Goal: Task Accomplishment & Management: Complete application form

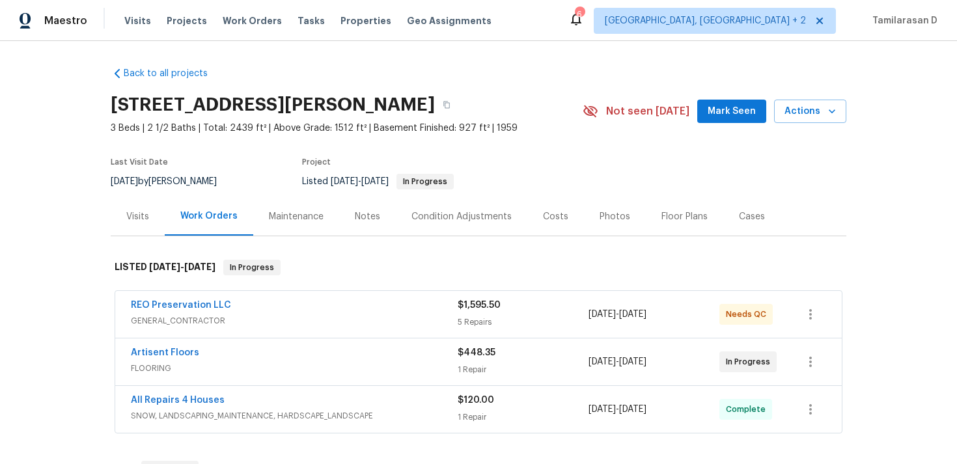
click at [218, 169] on div "Last Visit Date" at bounding box center [172, 166] width 122 height 16
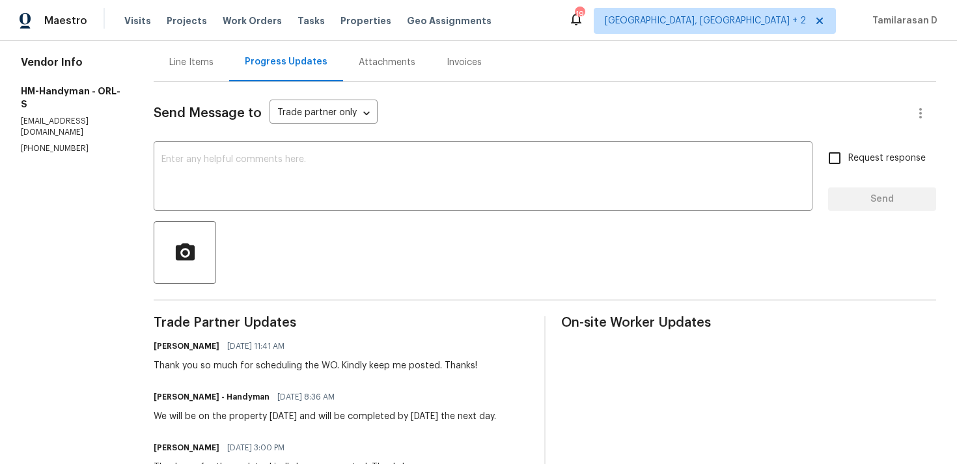
scroll to position [177, 0]
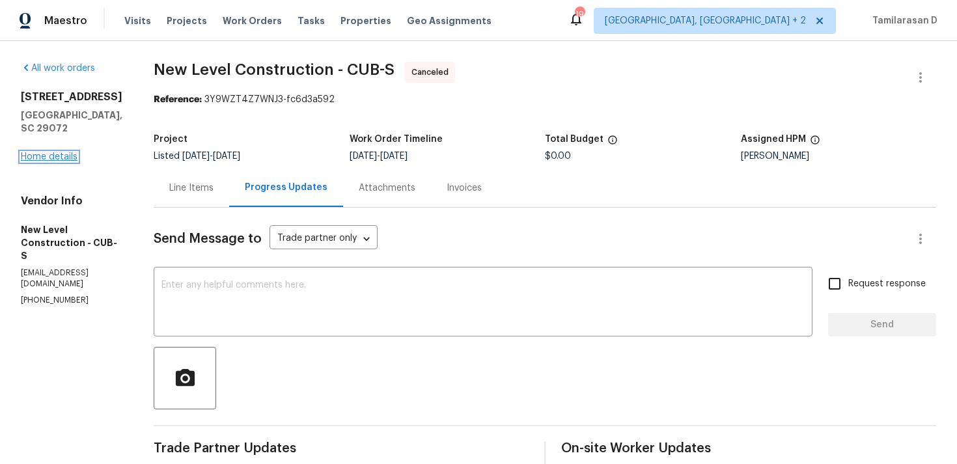
click at [58, 152] on link "Home details" at bounding box center [49, 156] width 57 height 9
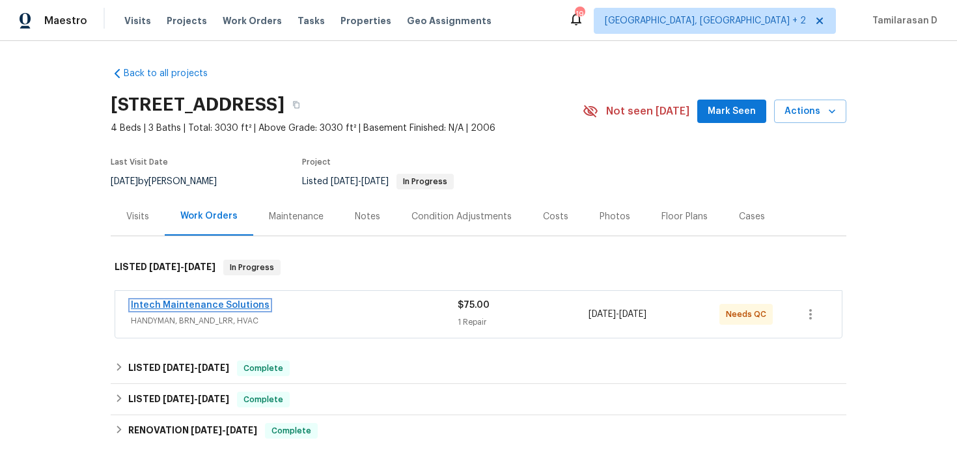
click at [203, 301] on link "Intech Maintenance Solutions" at bounding box center [200, 305] width 139 height 9
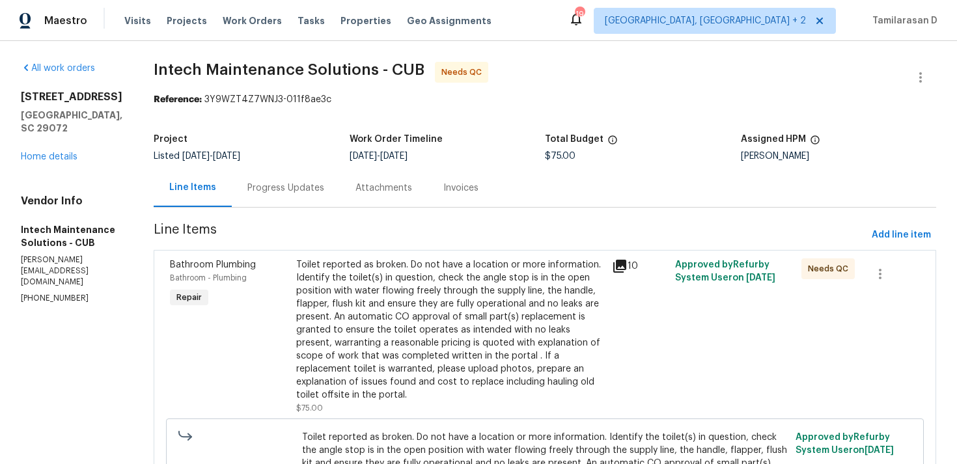
click at [294, 189] on div "Progress Updates" at bounding box center [285, 188] width 77 height 13
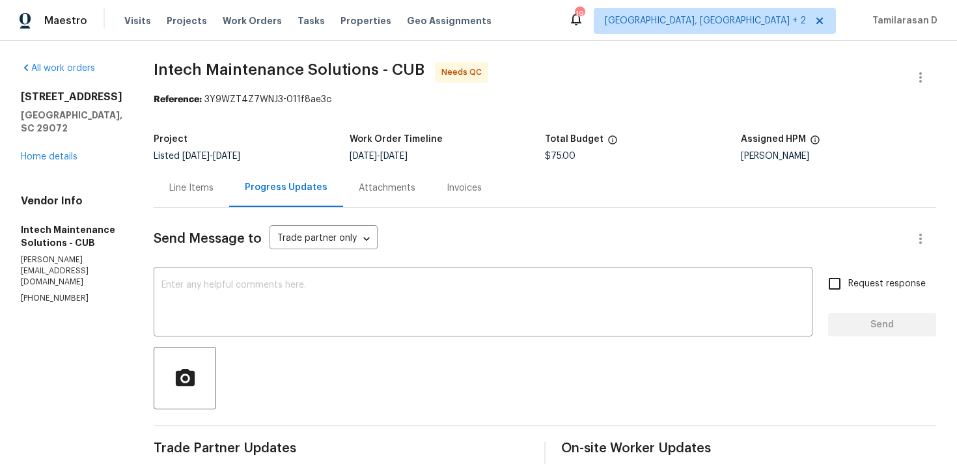
click at [207, 173] on div "Line Items" at bounding box center [191, 188] width 75 height 38
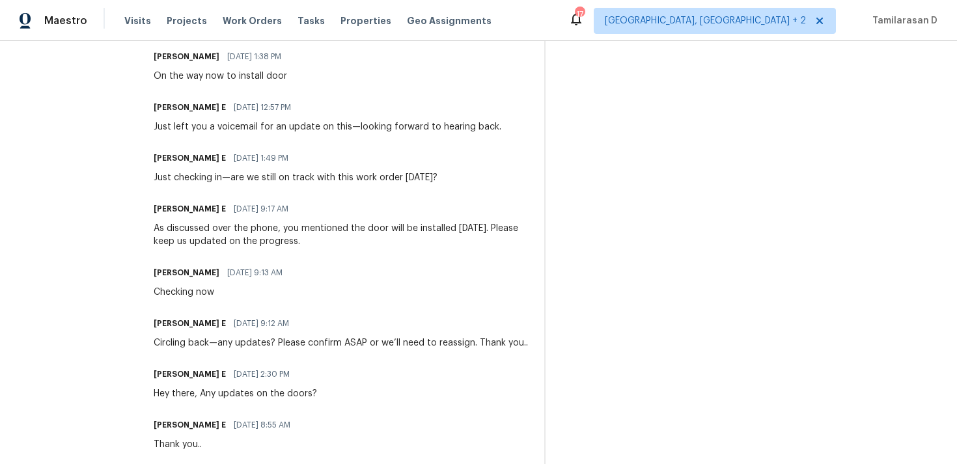
scroll to position [491, 0]
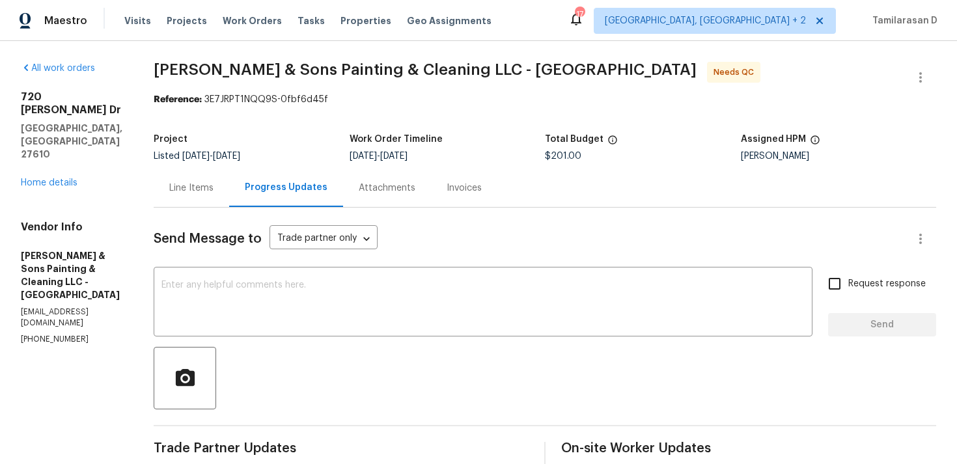
click at [191, 195] on div "Line Items" at bounding box center [191, 188] width 75 height 38
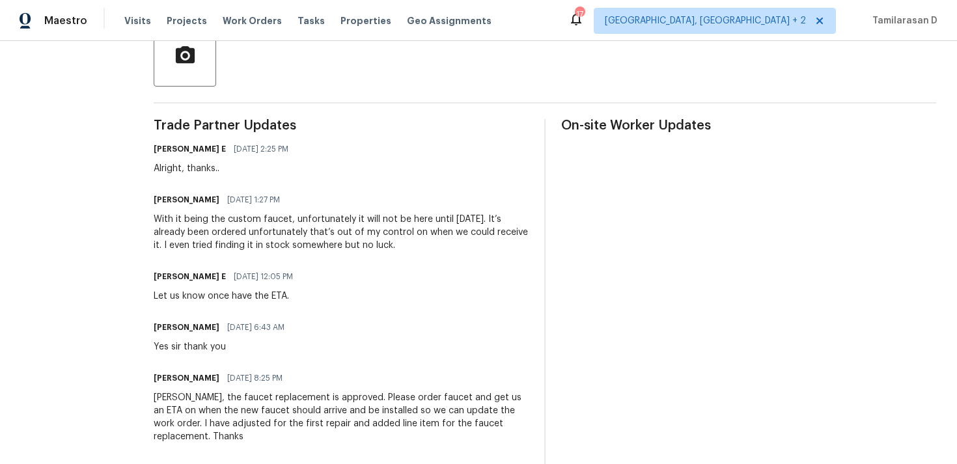
scroll to position [322, 0]
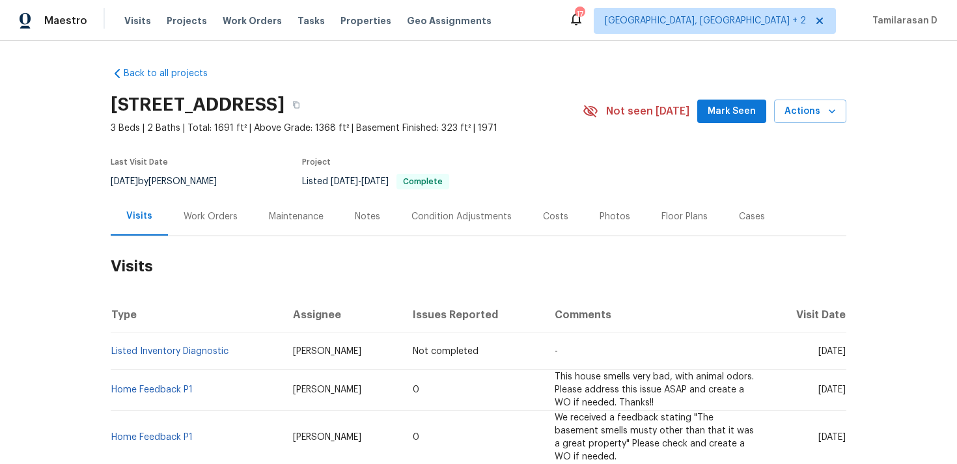
click at [202, 208] on div "Work Orders" at bounding box center [210, 216] width 85 height 38
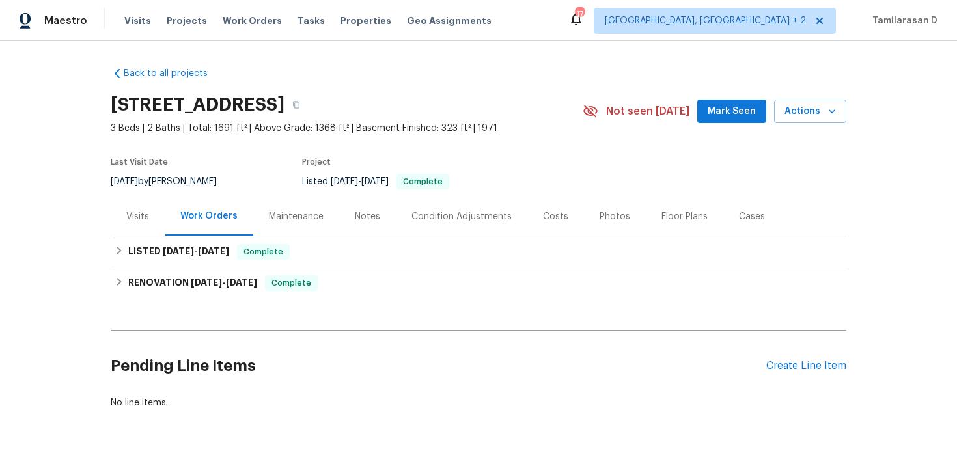
scroll to position [34, 0]
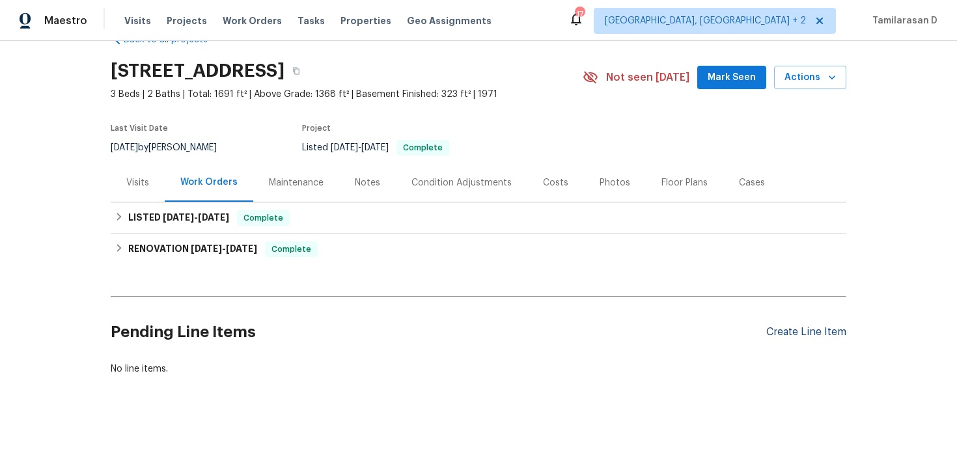
click at [801, 331] on div "Create Line Item" at bounding box center [806, 332] width 80 height 12
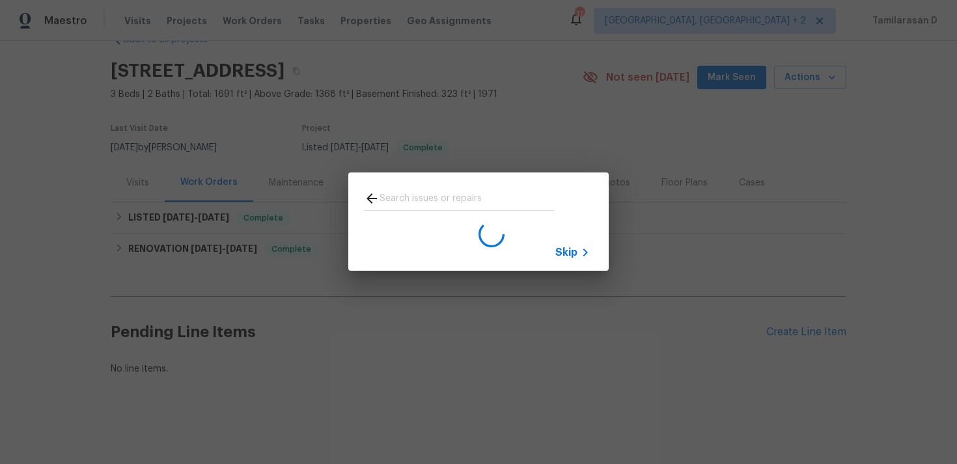
click at [182, 226] on div "Skip" at bounding box center [478, 221] width 957 height 443
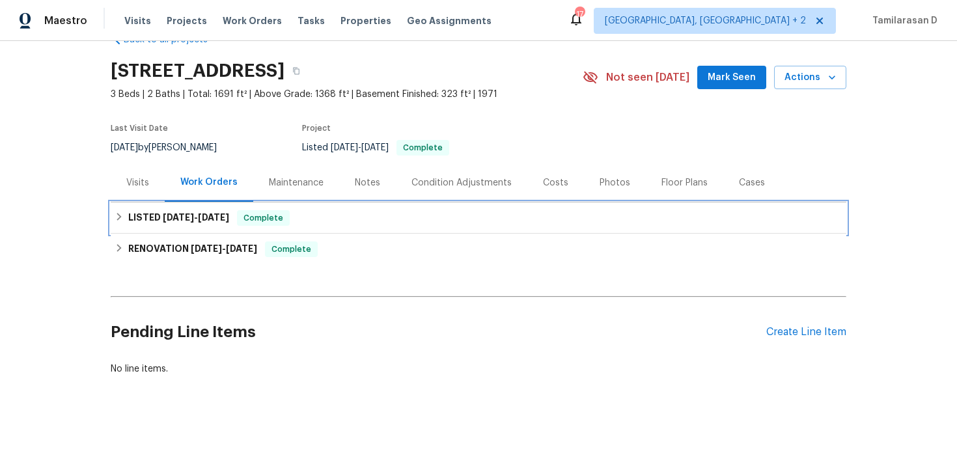
click at [189, 222] on h6 "LISTED 8/12/25 - 8/15/25" at bounding box center [178, 218] width 101 height 16
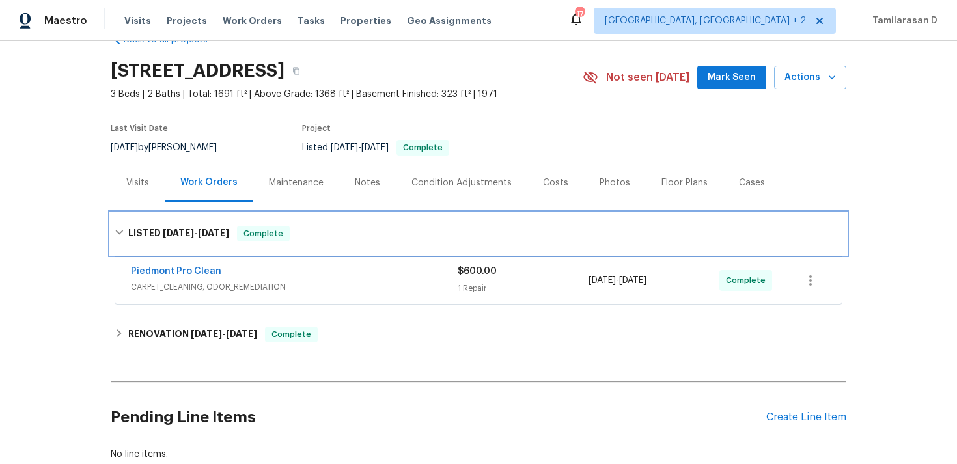
scroll to position [59, 0]
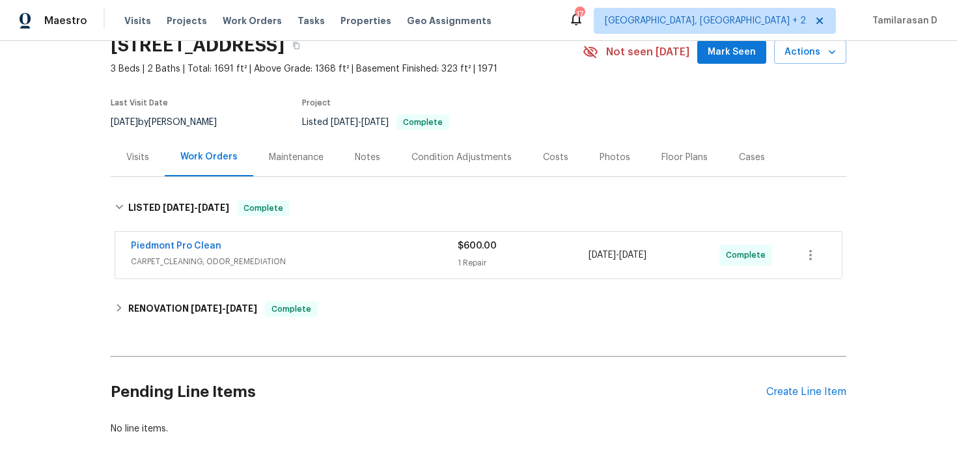
click at [254, 238] on div "Piedmont Pro Clean CARPET_CLEANING, ODOR_REMEDIATION $600.00 1 Repair 8/12/2025…" at bounding box center [478, 255] width 726 height 47
click at [271, 246] on div "Piedmont Pro Clean" at bounding box center [294, 248] width 327 height 16
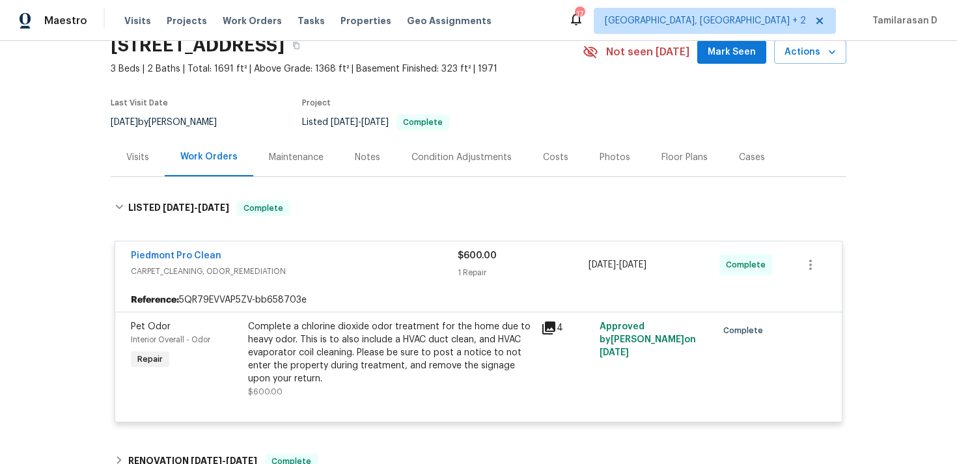
click at [266, 258] on div "Piedmont Pro Clean" at bounding box center [294, 257] width 327 height 16
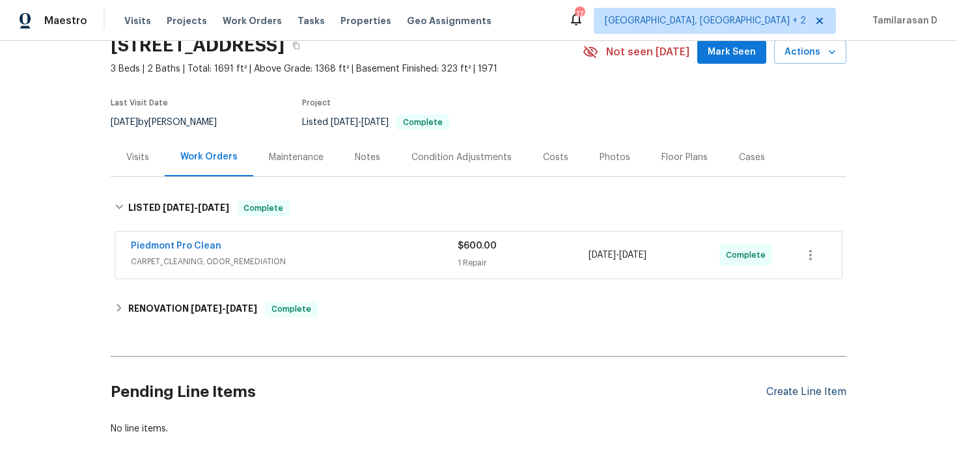
click at [770, 390] on div "Create Line Item" at bounding box center [806, 392] width 80 height 12
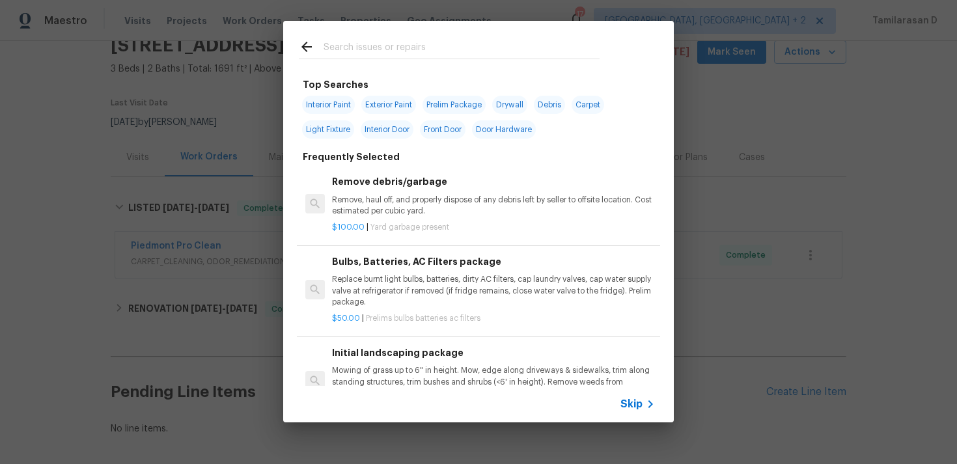
click at [646, 398] on icon at bounding box center [650, 404] width 16 height 16
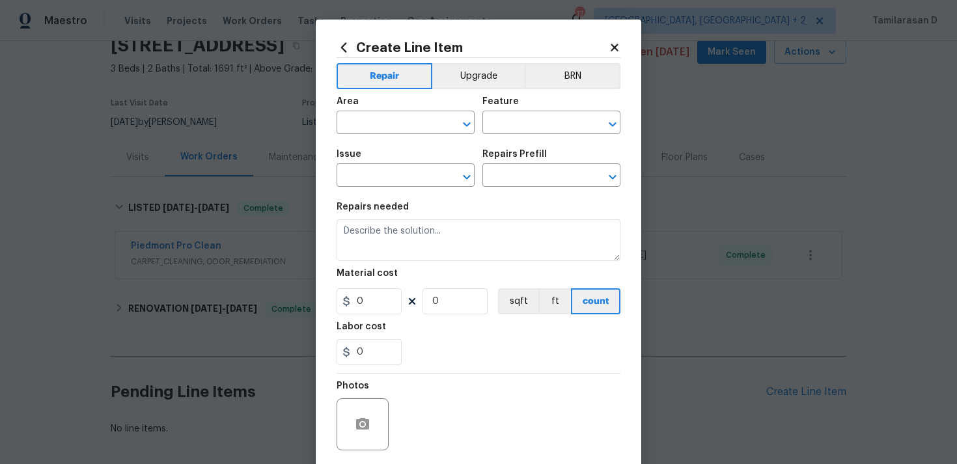
click at [374, 135] on span "Area ​" at bounding box center [405, 115] width 138 height 53
click at [375, 126] on input "text" at bounding box center [387, 124] width 102 height 20
click at [396, 165] on li "Interior Overall" at bounding box center [405, 174] width 138 height 21
type input "Interior Overall"
click at [476, 132] on div "Area Interior Overall ​ Feature ​" at bounding box center [478, 115] width 284 height 53
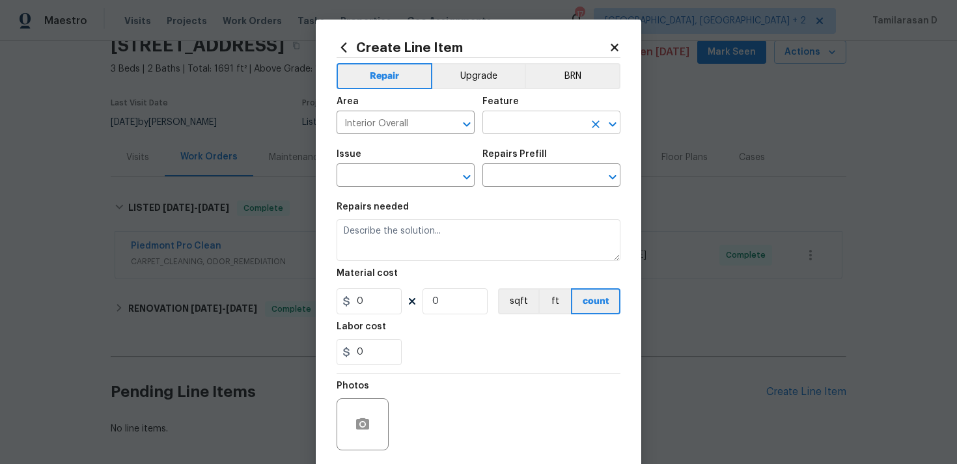
click at [486, 129] on input "text" at bounding box center [533, 124] width 102 height 20
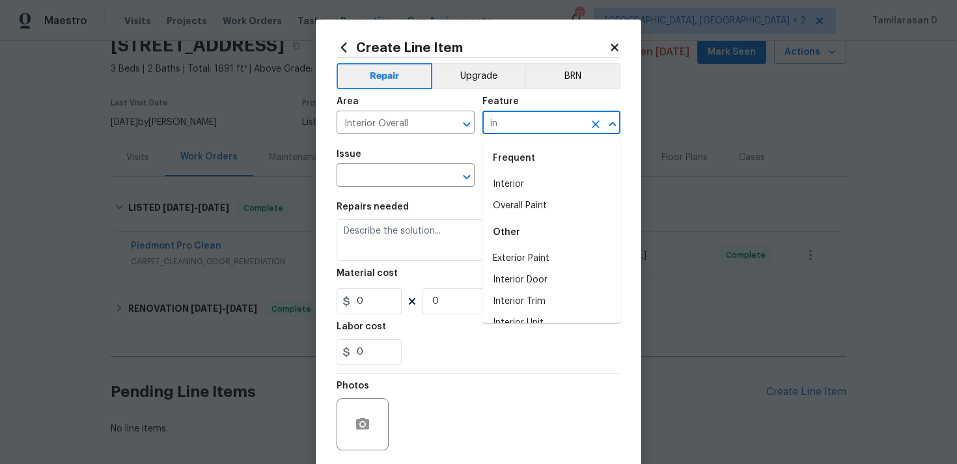
type input "i"
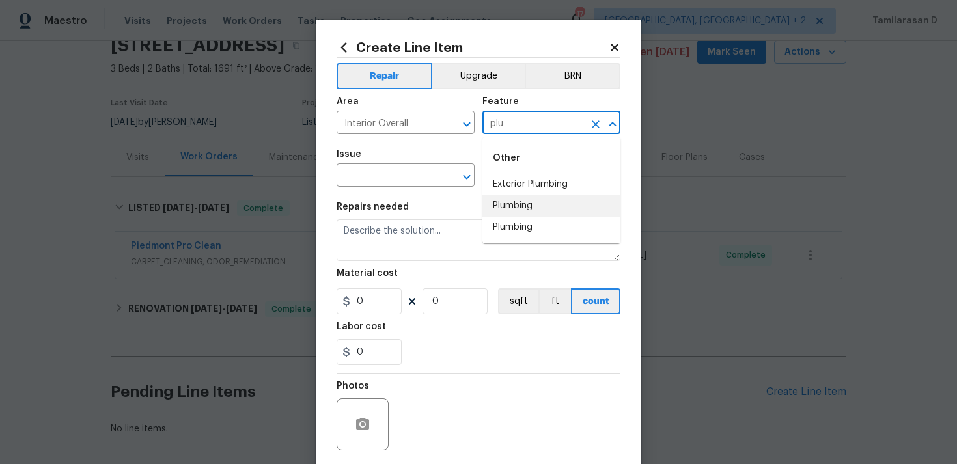
click at [525, 206] on li "Plumbing" at bounding box center [551, 205] width 138 height 21
type input "Plumbing"
click at [368, 175] on input "text" at bounding box center [387, 177] width 102 height 20
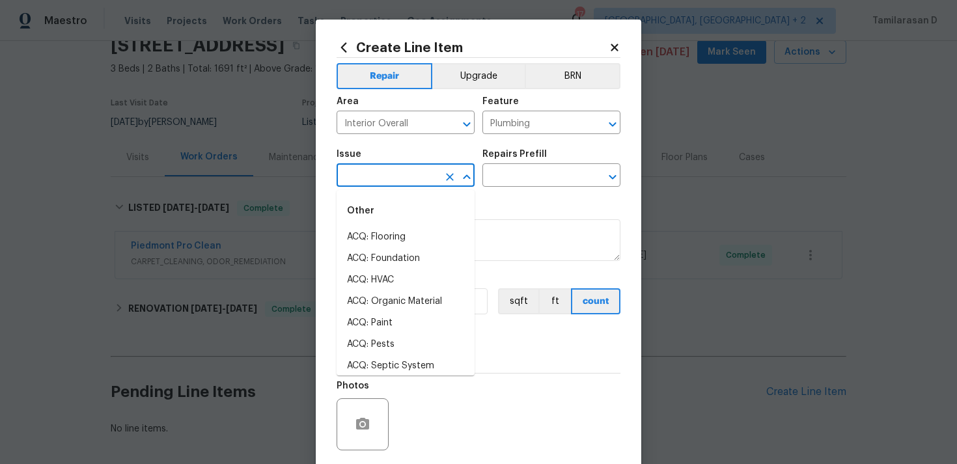
type input "i"
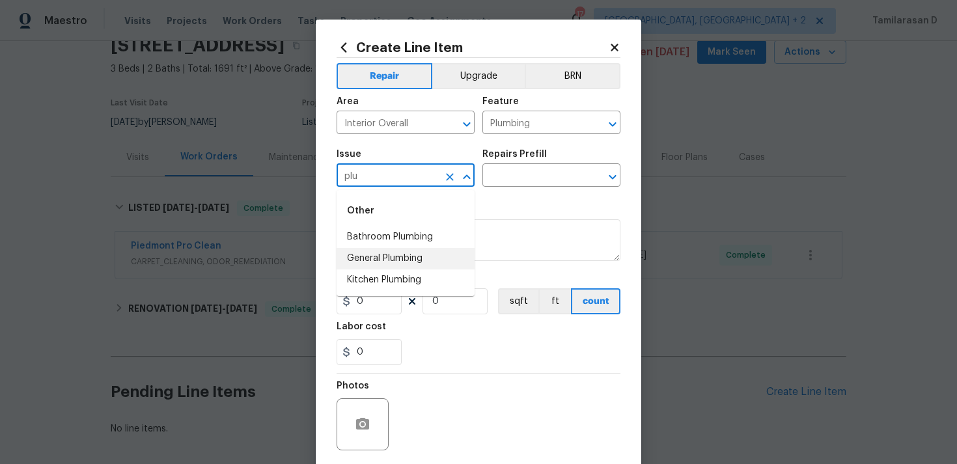
click at [382, 250] on li "General Plumbing" at bounding box center [405, 258] width 138 height 21
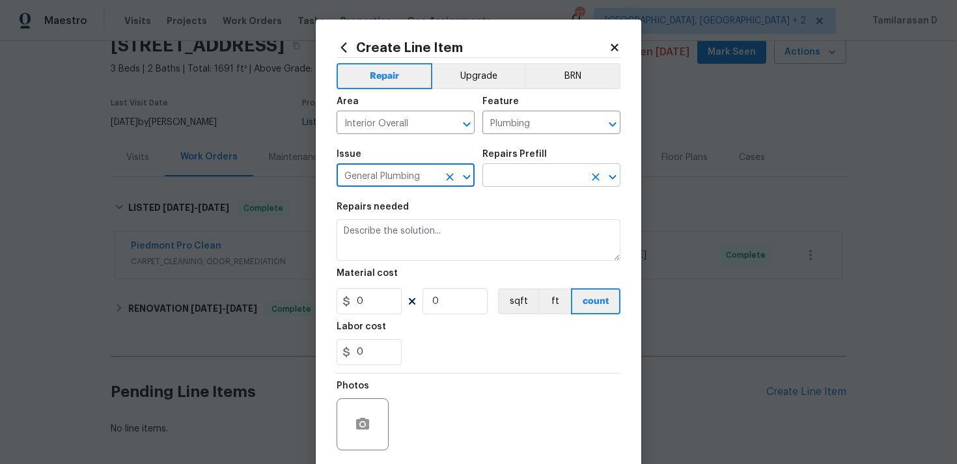
type input "General Plumbing"
click at [491, 184] on input "text" at bounding box center [533, 177] width 102 height 20
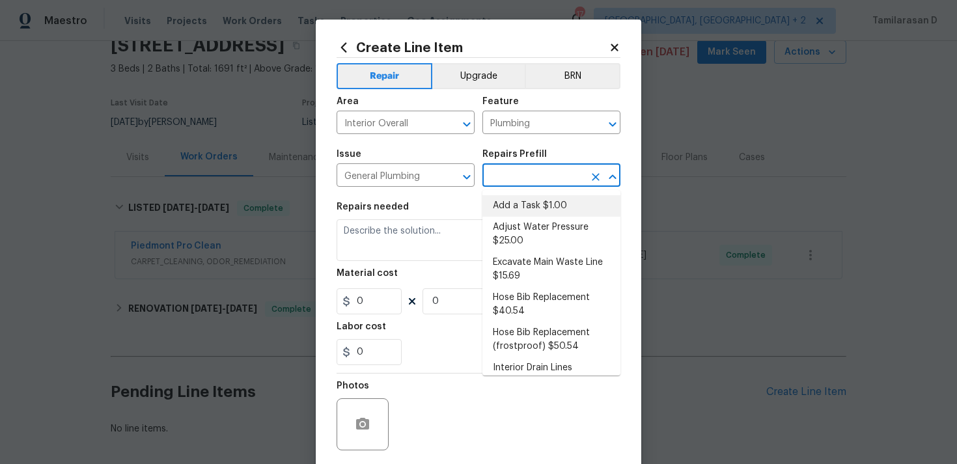
click at [508, 204] on li "Add a Task $1.00" at bounding box center [551, 205] width 138 height 21
type input "Add a Task $1.00"
type textarea "HPM to detail"
type input "1"
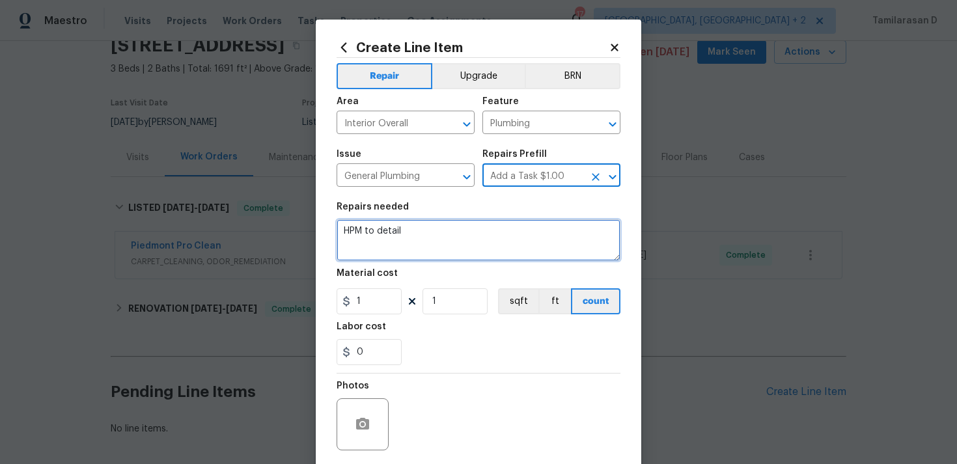
click at [420, 230] on textarea "HPM to detail" at bounding box center [478, 240] width 284 height 42
paste textarea "Please investigate water leak on floor, and water is everywhere on floor. No lo…"
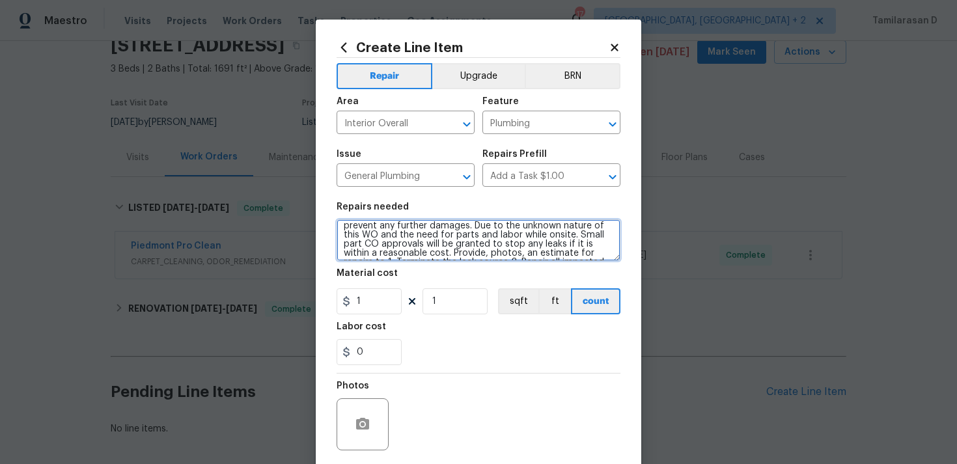
scroll to position [0, 0]
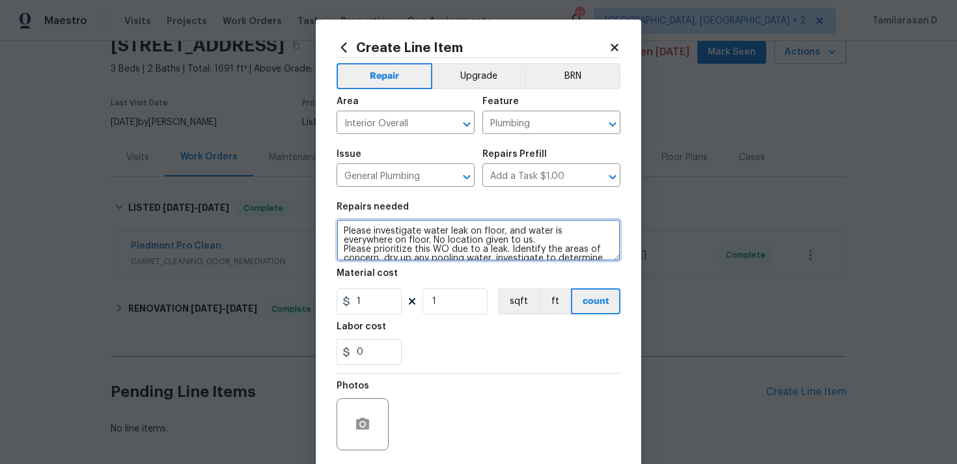
click at [343, 247] on textarea "Please investigate water leak on floor, and water is everywhere on floor. No lo…" at bounding box center [478, 240] width 284 height 42
type textarea "Please investigate water leak on floor, and water is everywhere on floor. No lo…"
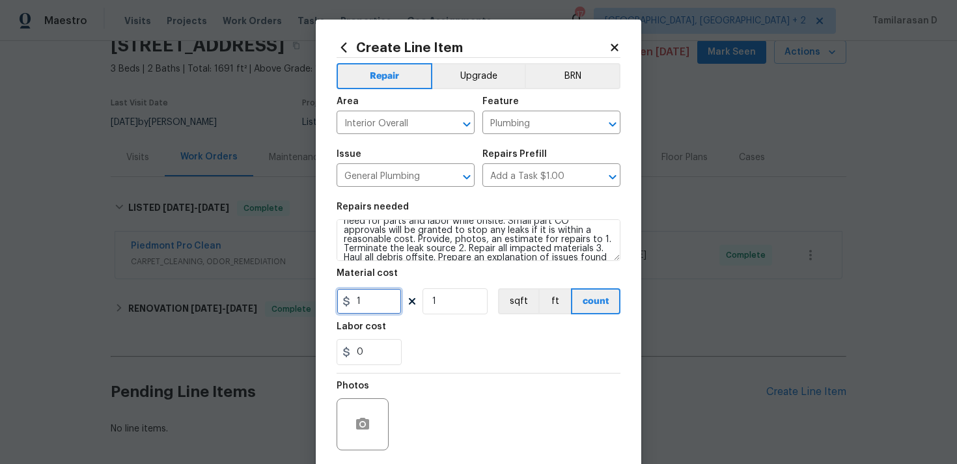
click at [370, 302] on input "1" at bounding box center [368, 301] width 65 height 26
type input "75"
click at [437, 377] on div "Photos" at bounding box center [478, 416] width 284 height 85
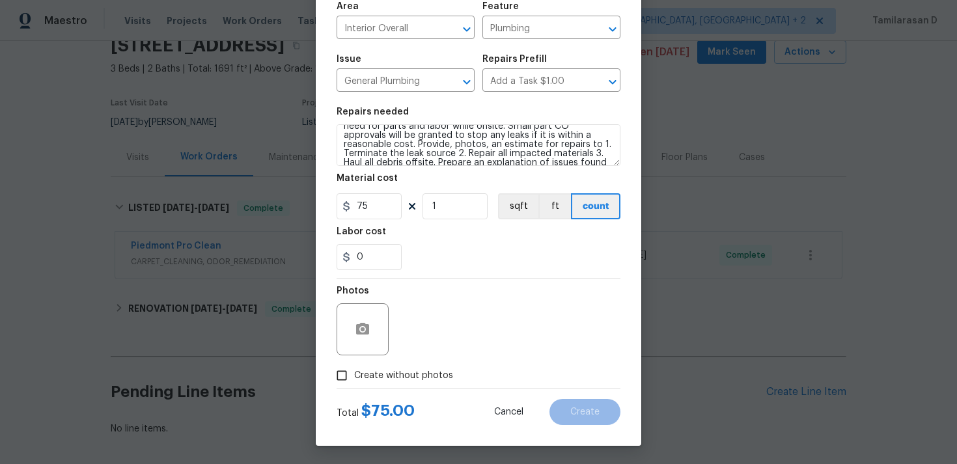
scroll to position [97, 0]
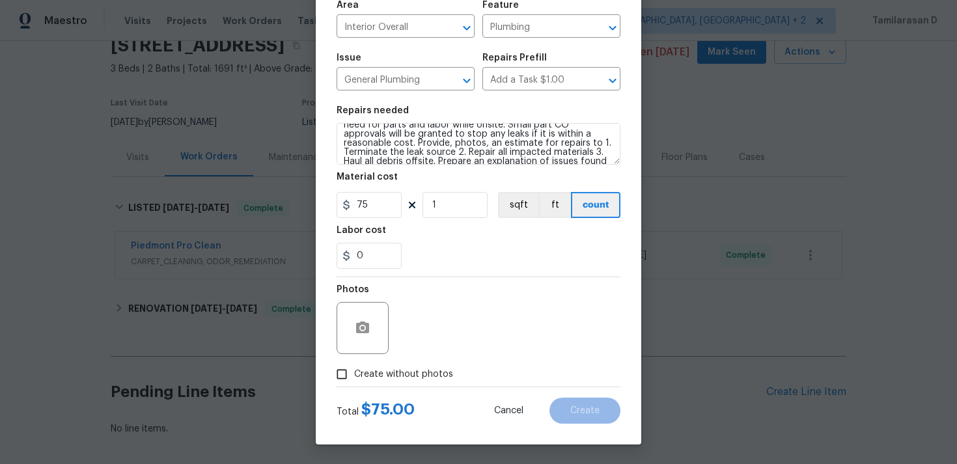
click at [341, 391] on div "Total $ 75.00 Cancel Create" at bounding box center [478, 405] width 284 height 36
click at [346, 372] on input "Create without photos" at bounding box center [341, 374] width 25 height 25
checkbox input "true"
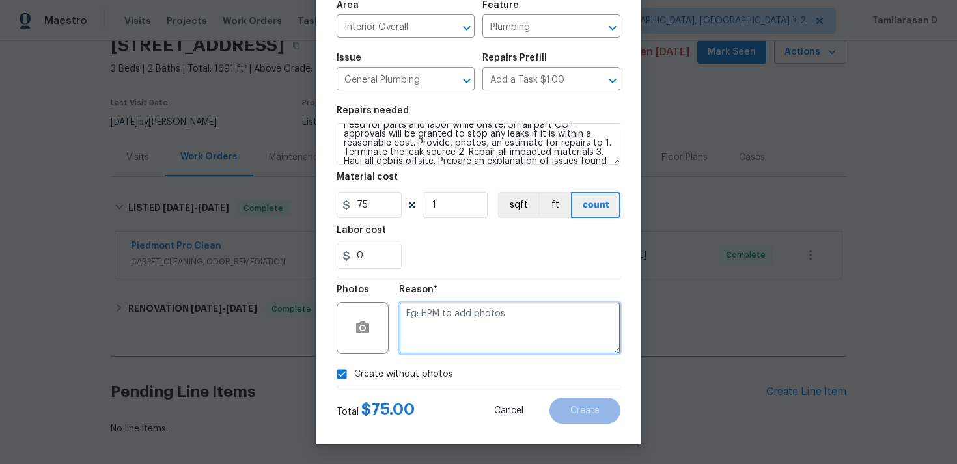
click at [454, 331] on textarea at bounding box center [509, 328] width 221 height 52
type textarea "B"
type textarea "N/A"
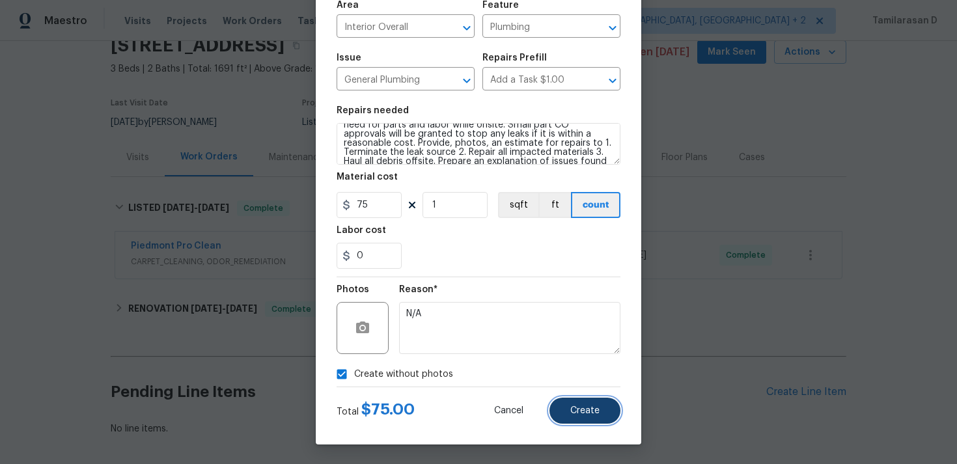
click at [599, 407] on span "Create" at bounding box center [584, 411] width 29 height 10
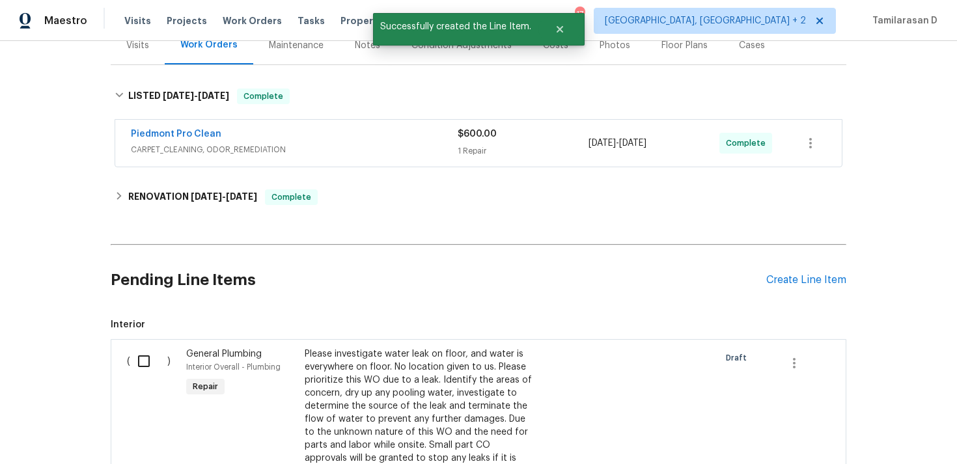
scroll to position [185, 0]
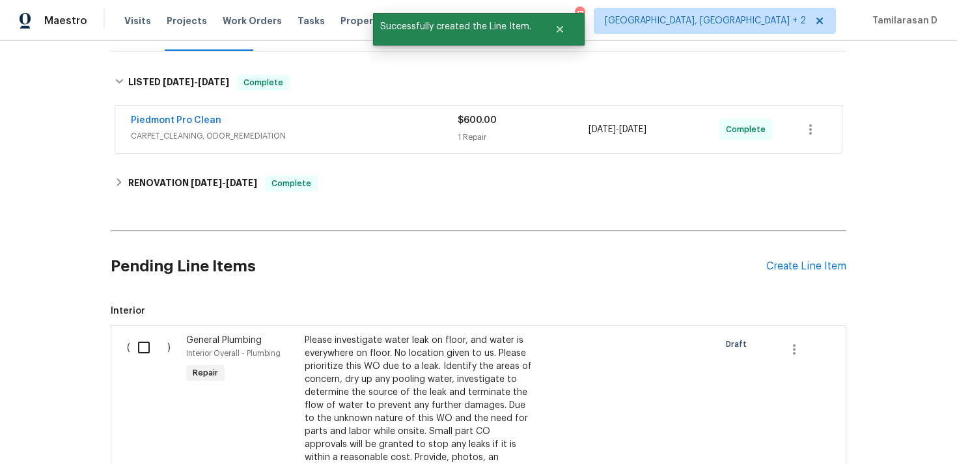
click at [153, 344] on input "checkbox" at bounding box center [148, 347] width 37 height 27
checkbox input "true"
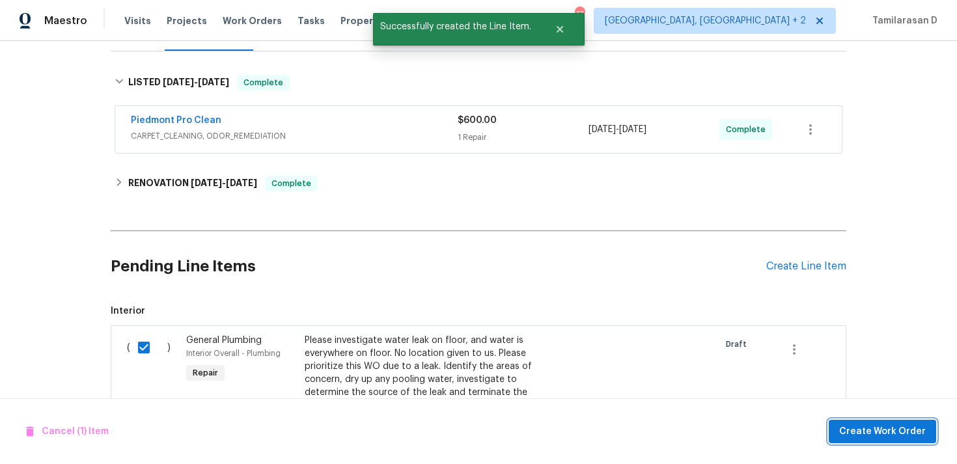
click at [866, 438] on span "Create Work Order" at bounding box center [882, 432] width 87 height 16
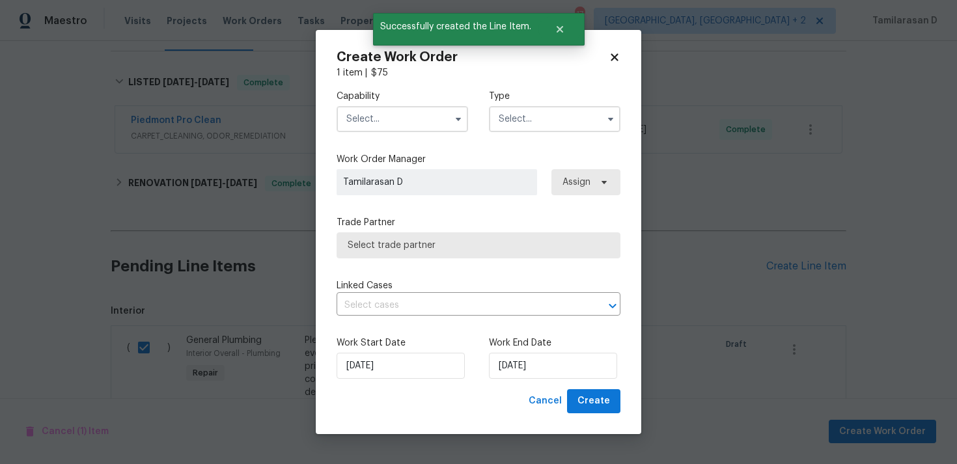
click at [556, 113] on input "text" at bounding box center [554, 119] width 131 height 26
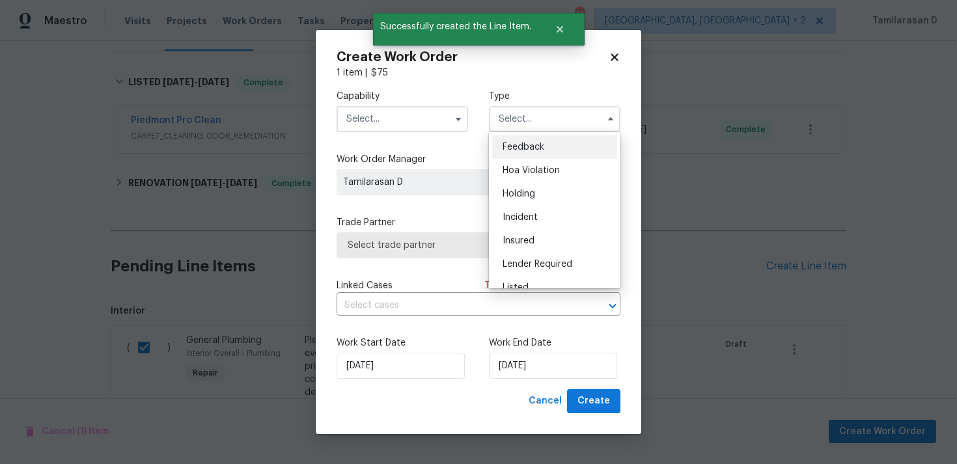
click at [507, 144] on span "Feedback" at bounding box center [523, 147] width 42 height 9
type input "Feedback"
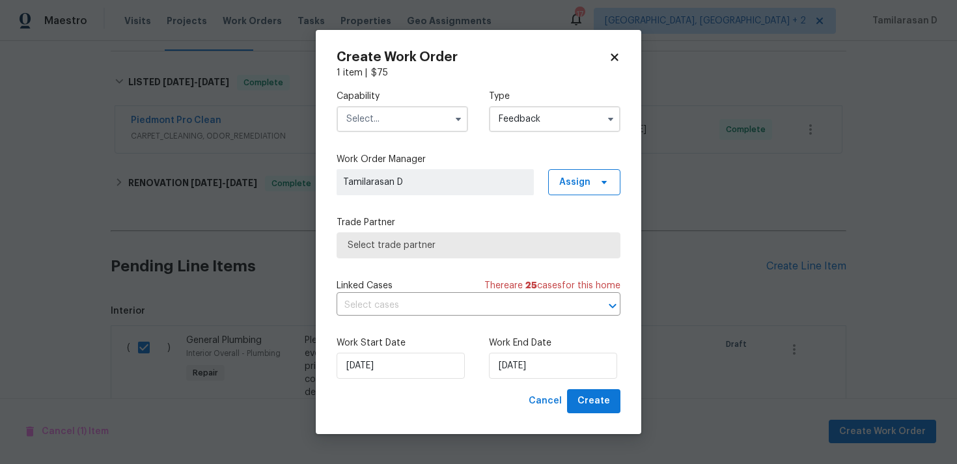
click at [436, 127] on input "text" at bounding box center [401, 119] width 131 height 26
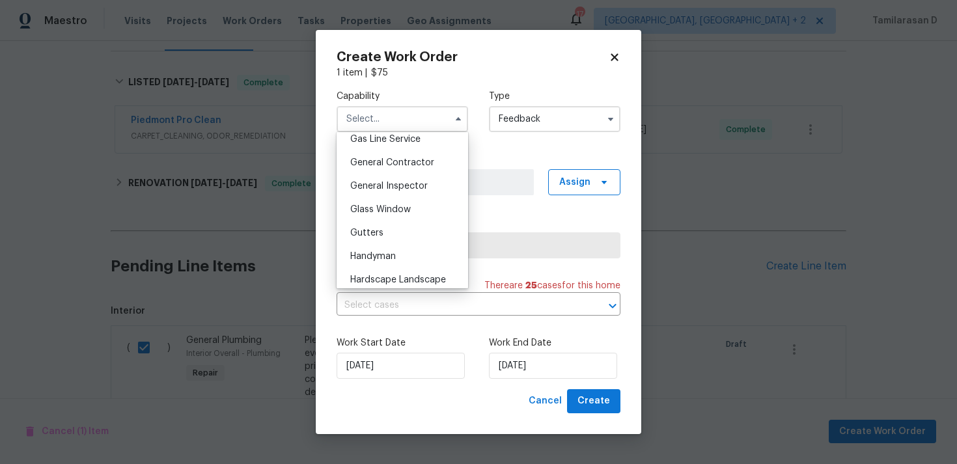
scroll to position [618, 0]
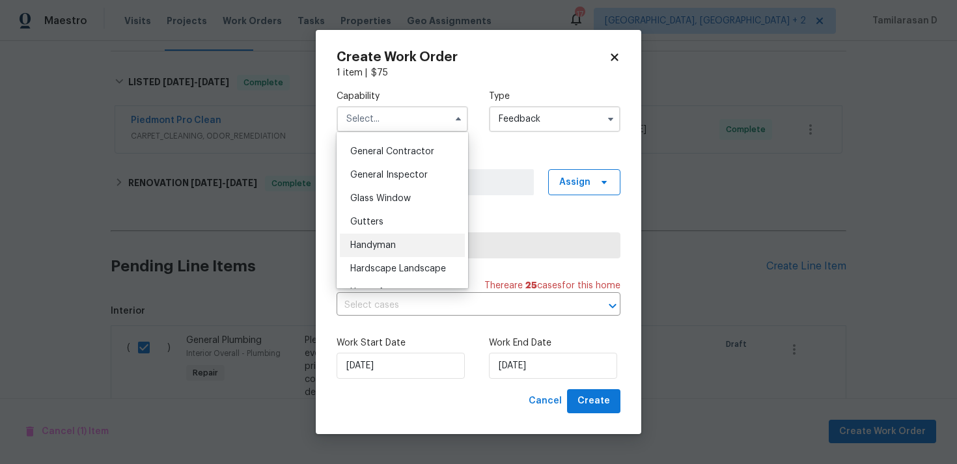
click at [398, 246] on div "Handyman" at bounding box center [402, 245] width 125 height 23
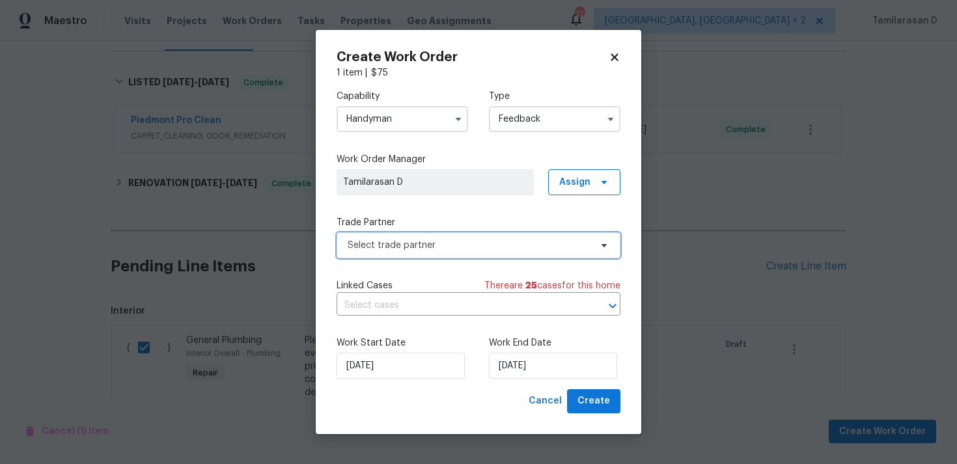
click at [398, 251] on span "Select trade partner" at bounding box center [469, 245] width 243 height 13
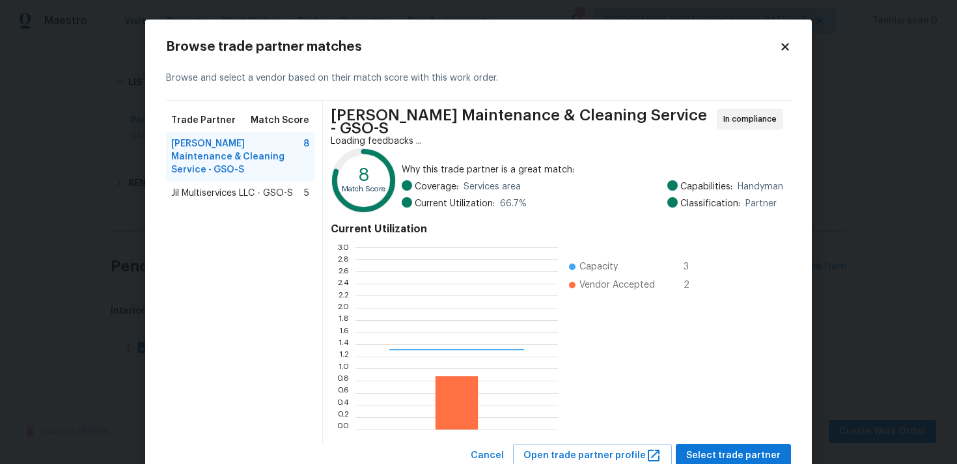
scroll to position [182, 202]
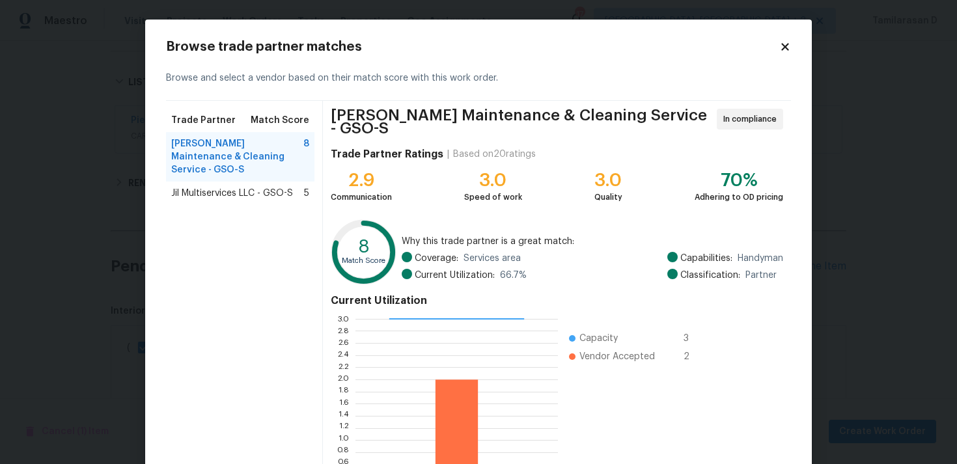
click at [789, 38] on div "Browse trade partner matches Browse and select a vendor based on their match sc…" at bounding box center [478, 290] width 666 height 541
click at [786, 43] on icon at bounding box center [785, 47] width 12 height 12
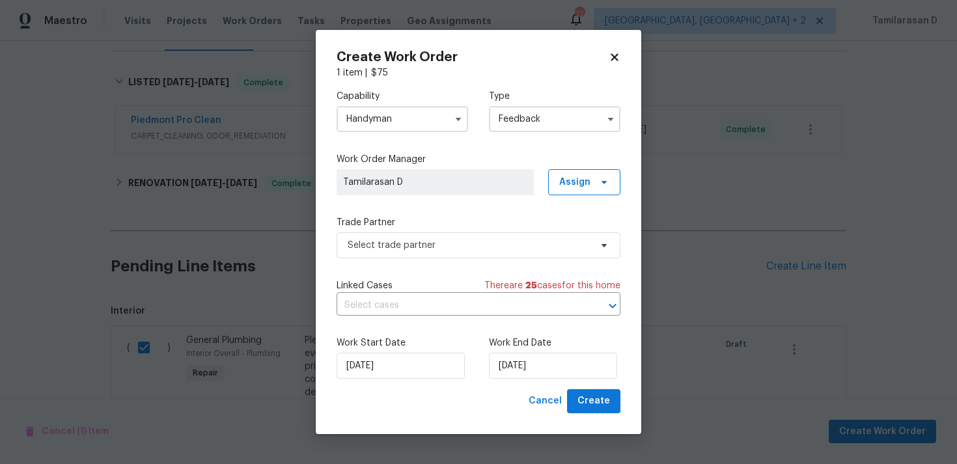
click at [406, 121] on input "Handyman" at bounding box center [401, 119] width 131 height 26
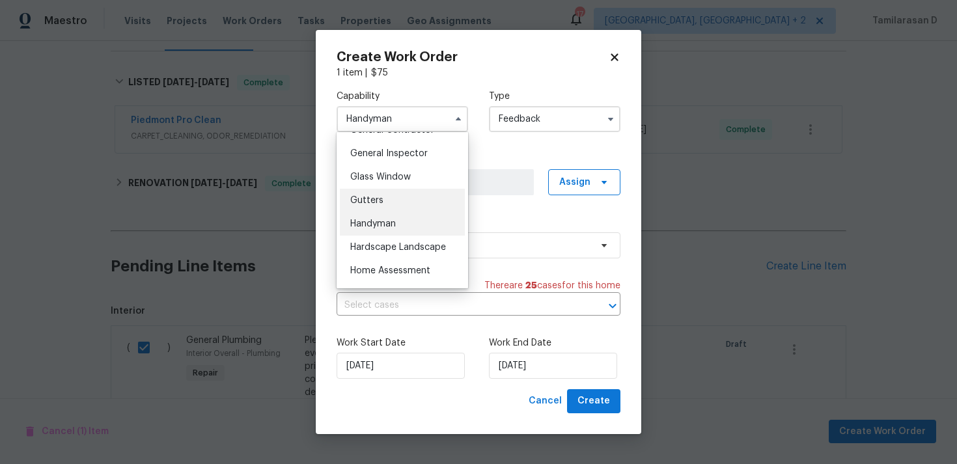
scroll to position [590, 0]
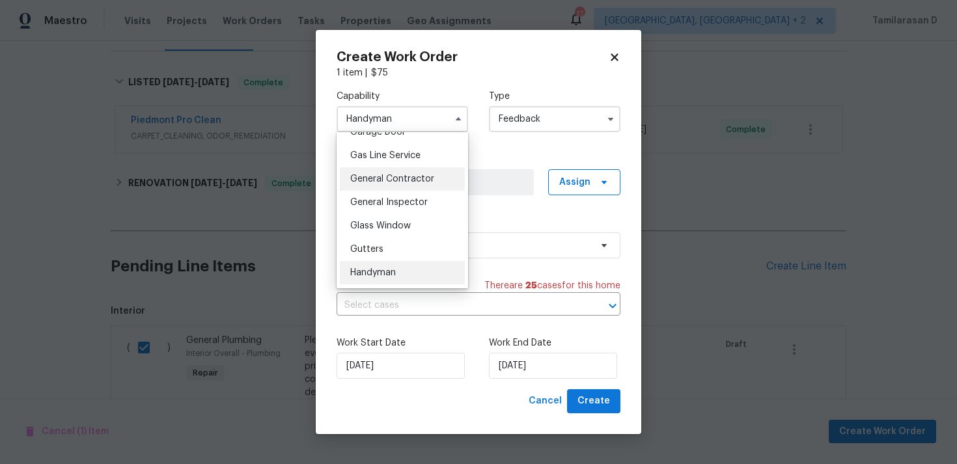
click at [391, 181] on span "General Contractor" at bounding box center [392, 178] width 84 height 9
type input "General Contractor"
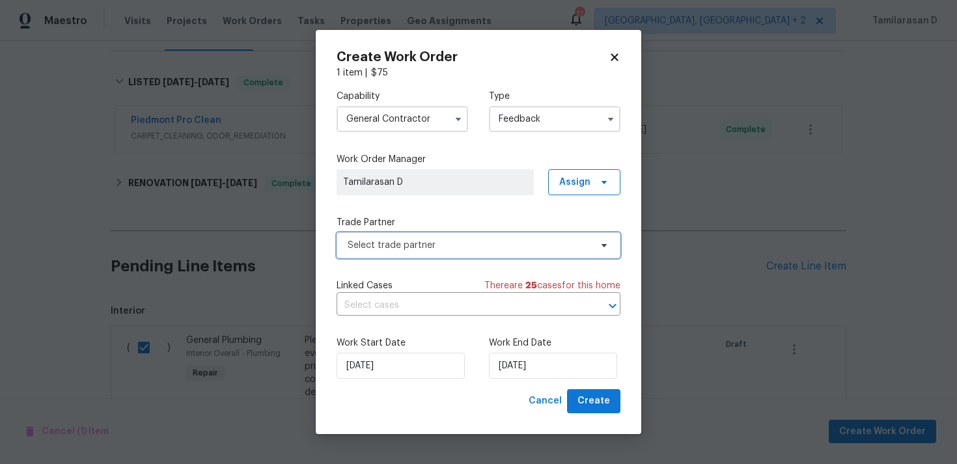
click at [393, 245] on span "Select trade partner" at bounding box center [469, 245] width 243 height 13
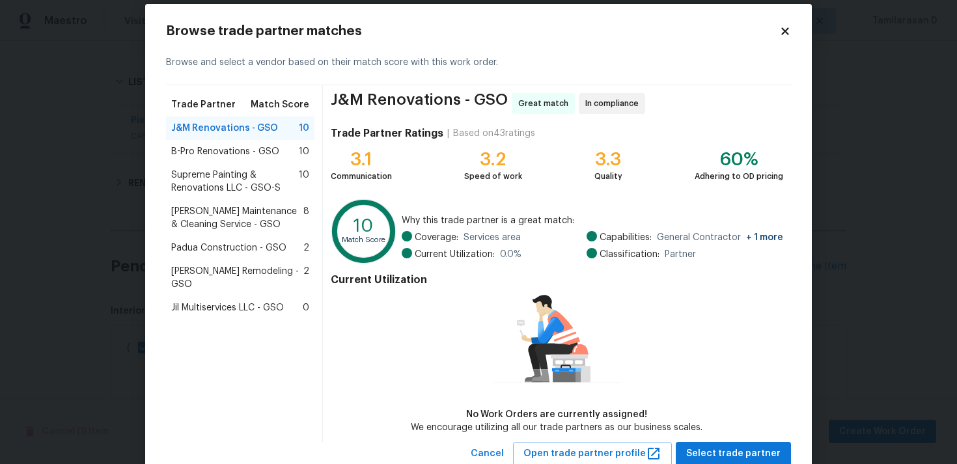
scroll to position [29, 0]
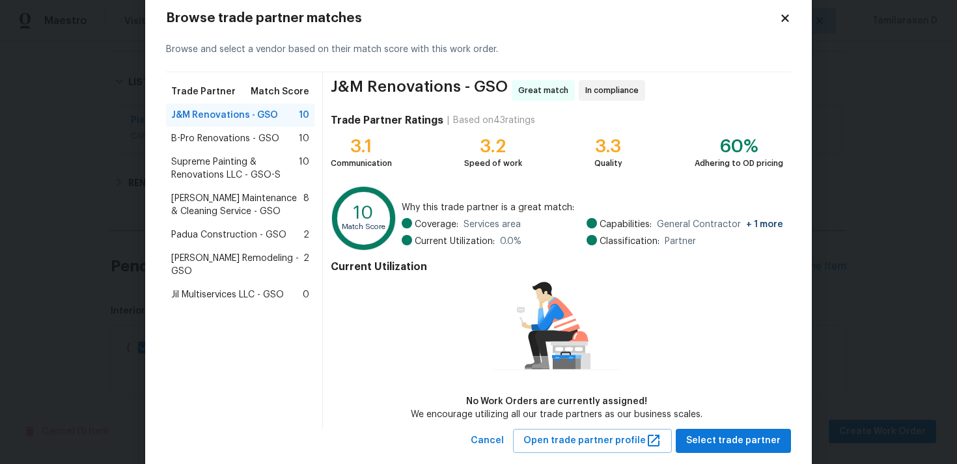
click at [220, 144] on span "B-Pro Renovations - GSO" at bounding box center [225, 138] width 108 height 13
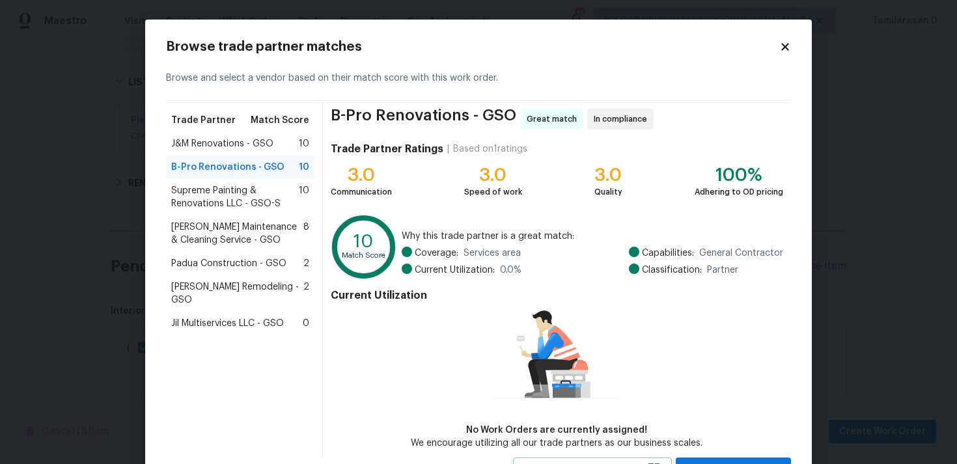
click at [214, 144] on span "J&M Renovations - GSO" at bounding box center [222, 143] width 102 height 13
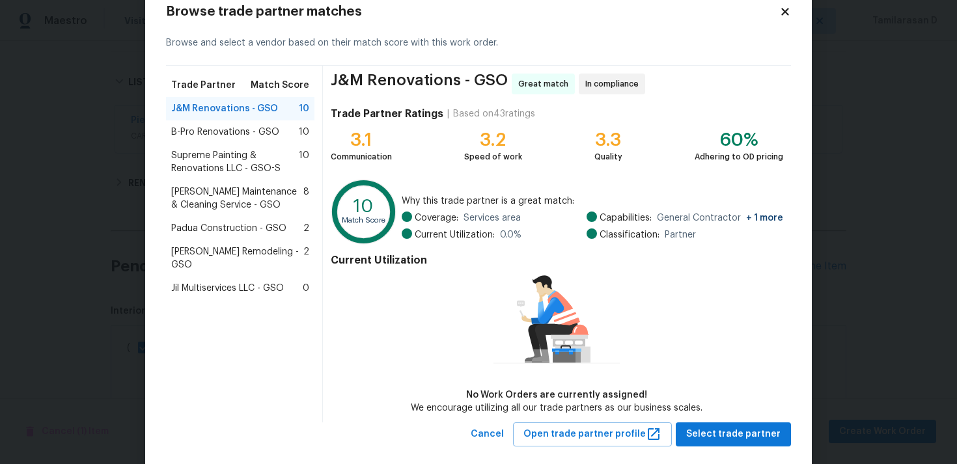
scroll to position [46, 0]
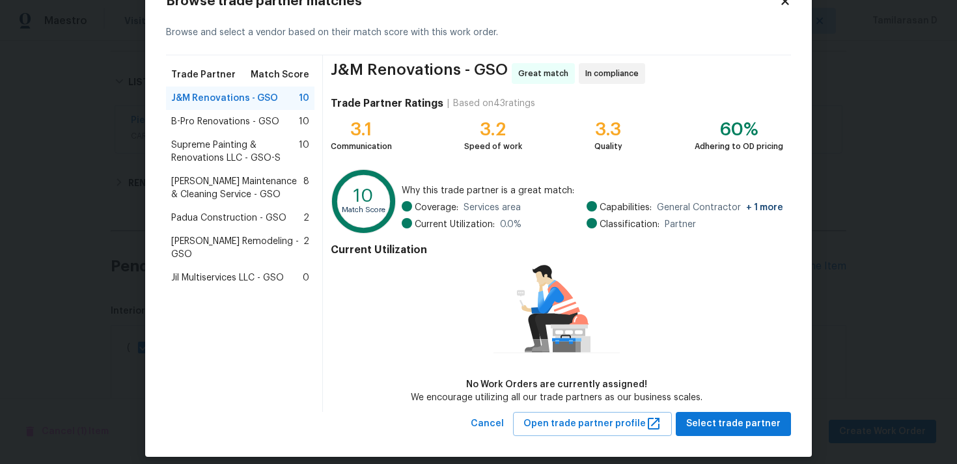
click at [219, 200] on span "Baker's Maintenance & Cleaning Service - GSO" at bounding box center [237, 188] width 132 height 26
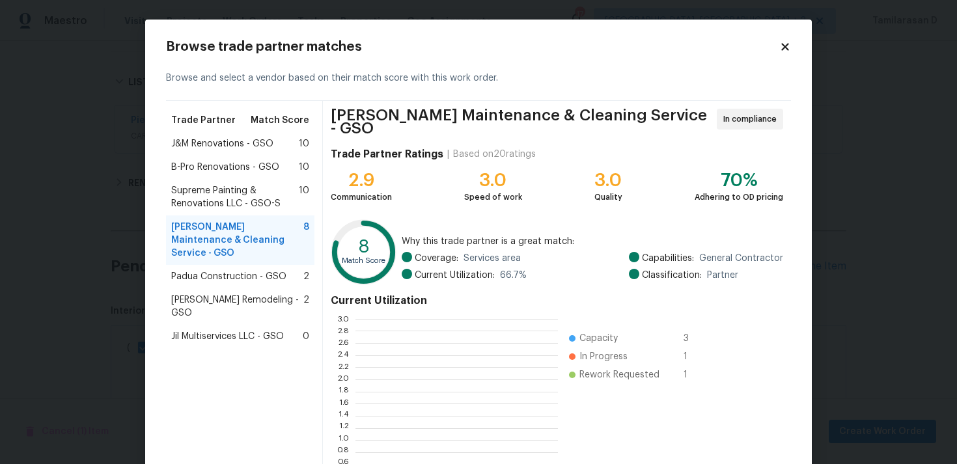
scroll to position [182, 202]
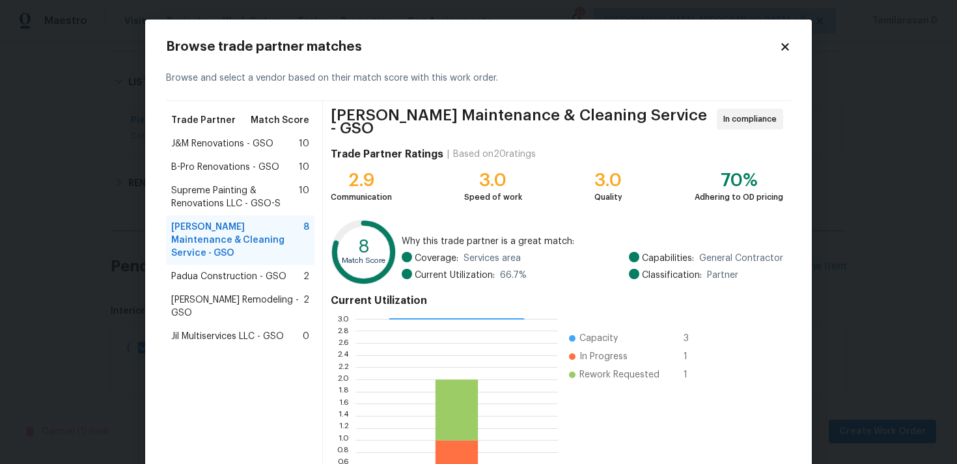
click at [205, 122] on span "Trade Partner" at bounding box center [203, 120] width 64 height 13
click at [226, 141] on span "J&M Renovations - GSO" at bounding box center [222, 143] width 102 height 13
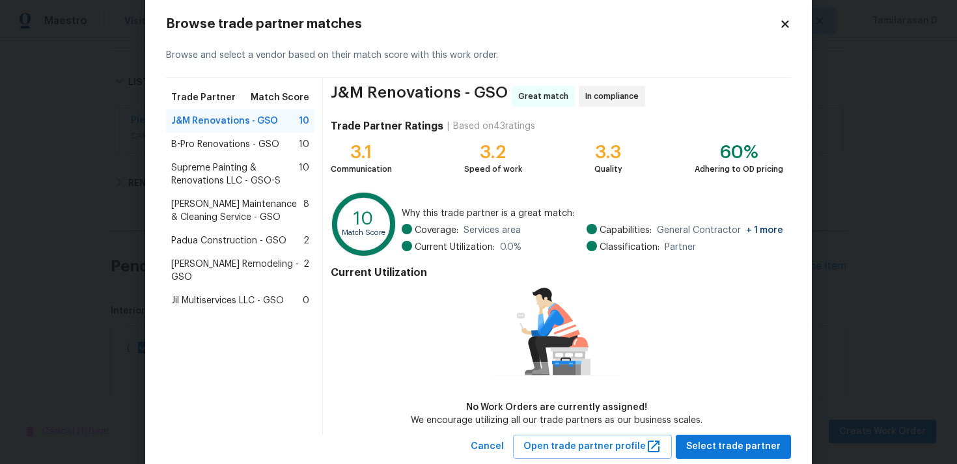
scroll to position [34, 0]
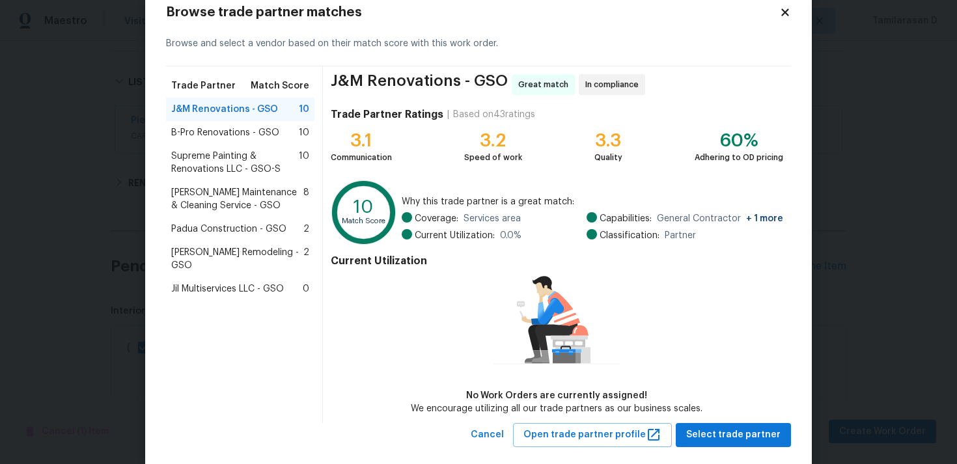
click at [714, 420] on div "J&M Renovations - GSO Great match In compliance Trade Partner Ratings | Based o…" at bounding box center [557, 244] width 468 height 357
click at [715, 430] on span "Select trade partner" at bounding box center [733, 435] width 94 height 16
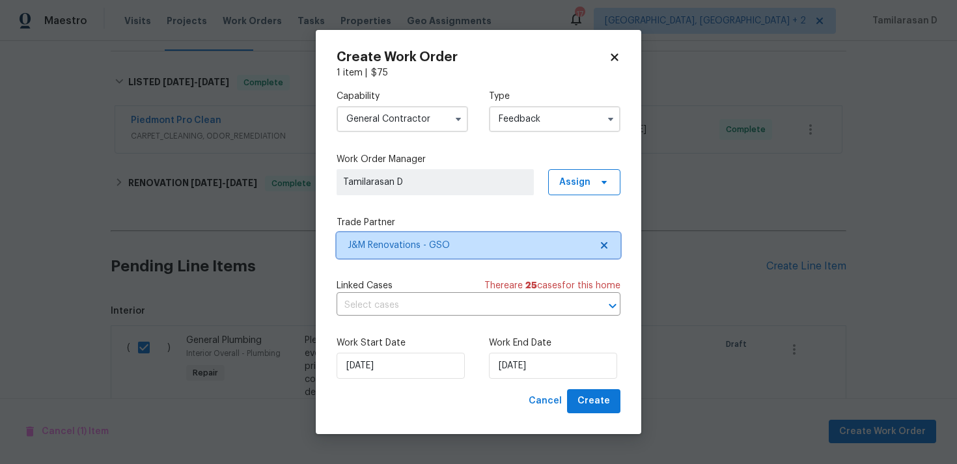
scroll to position [0, 0]
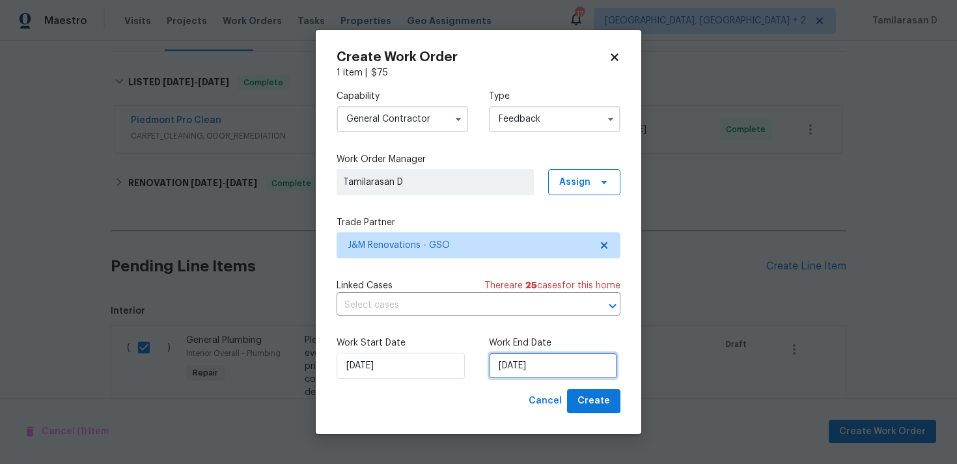
click at [523, 361] on input "22/08/2025" at bounding box center [553, 366] width 128 height 26
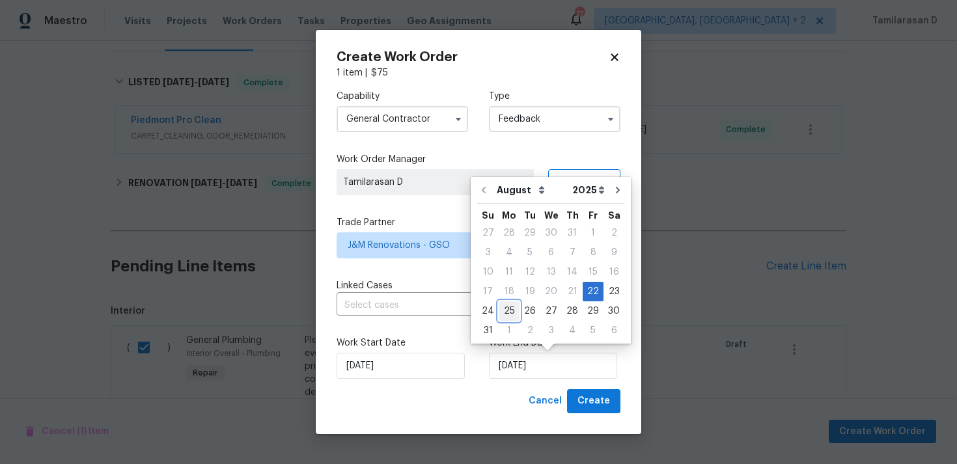
click at [511, 308] on div "25" at bounding box center [509, 311] width 21 height 18
type input "25/08/2025"
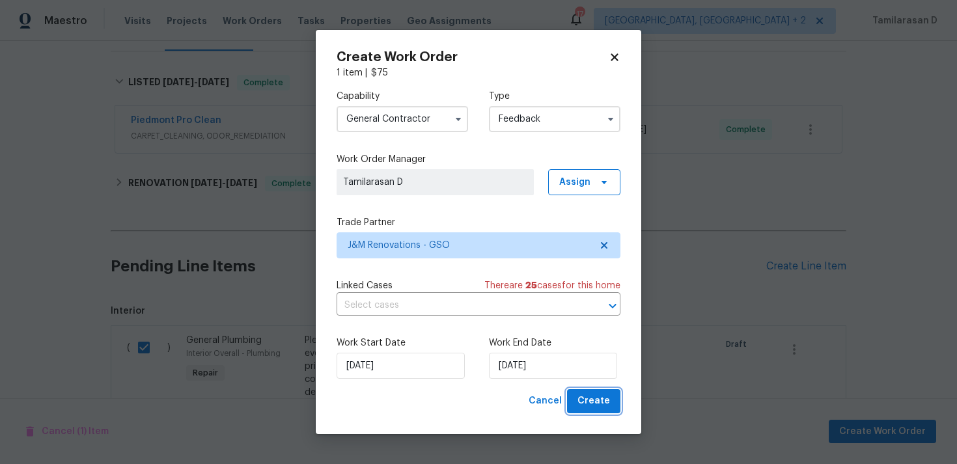
click at [591, 398] on span "Create" at bounding box center [593, 401] width 33 height 16
checkbox input "false"
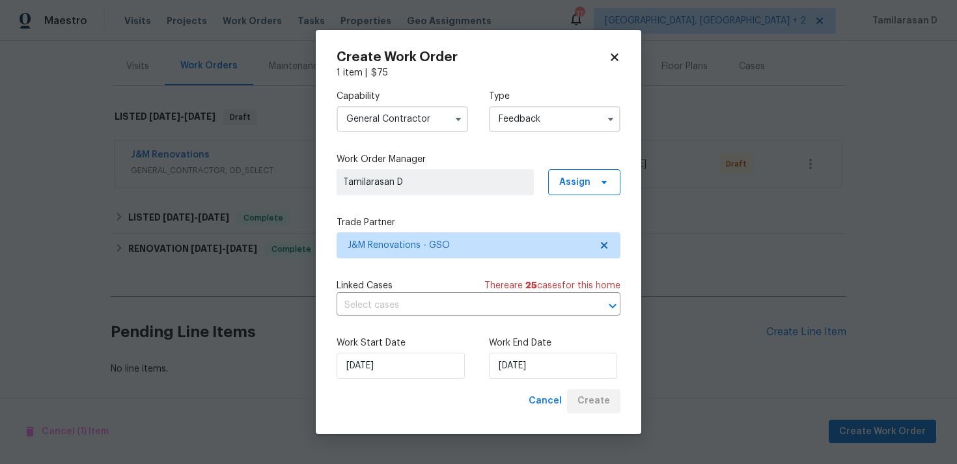
scroll to position [150, 0]
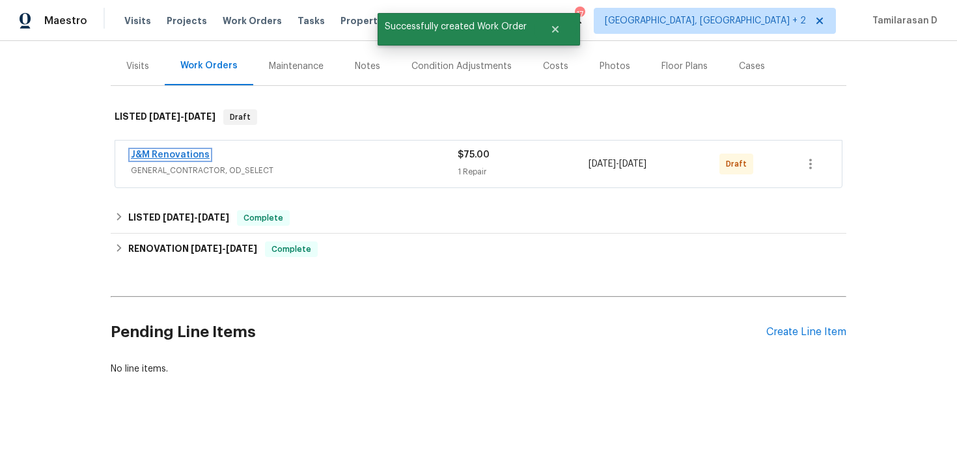
click at [174, 152] on link "J&M Renovations" at bounding box center [170, 154] width 79 height 9
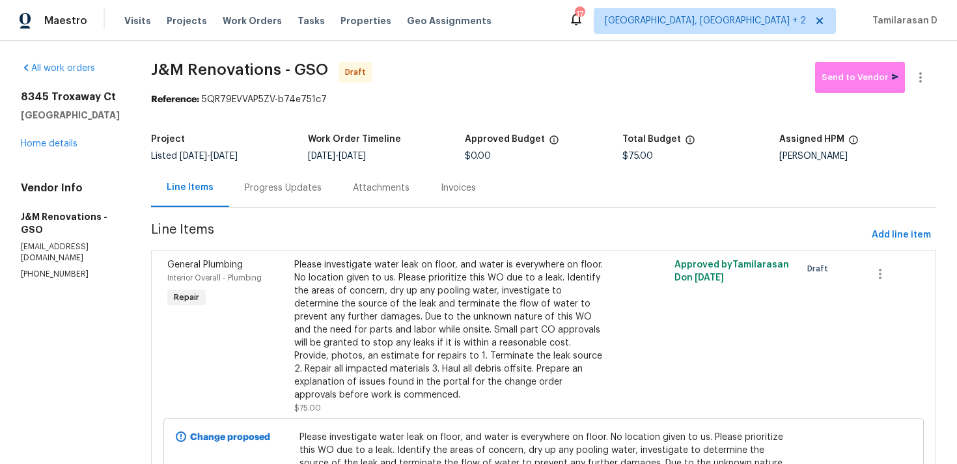
click at [284, 199] on div "Progress Updates" at bounding box center [283, 188] width 108 height 38
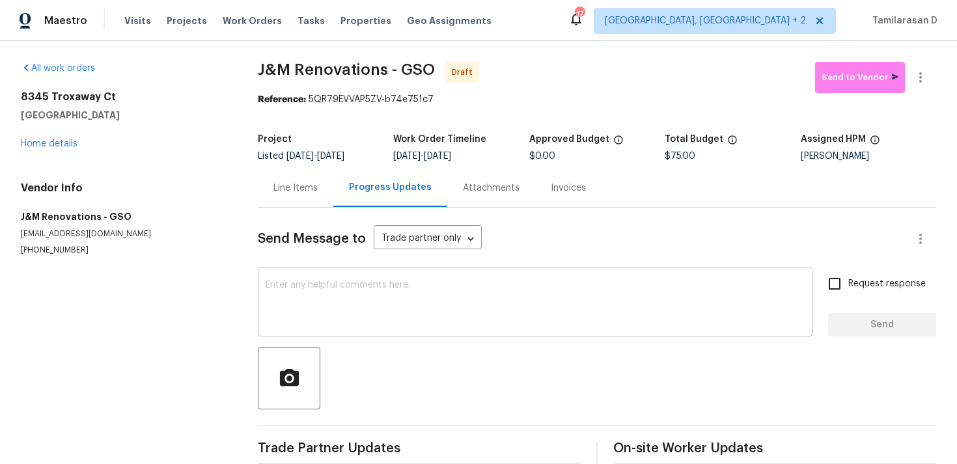
click at [299, 313] on textarea at bounding box center [535, 304] width 539 height 46
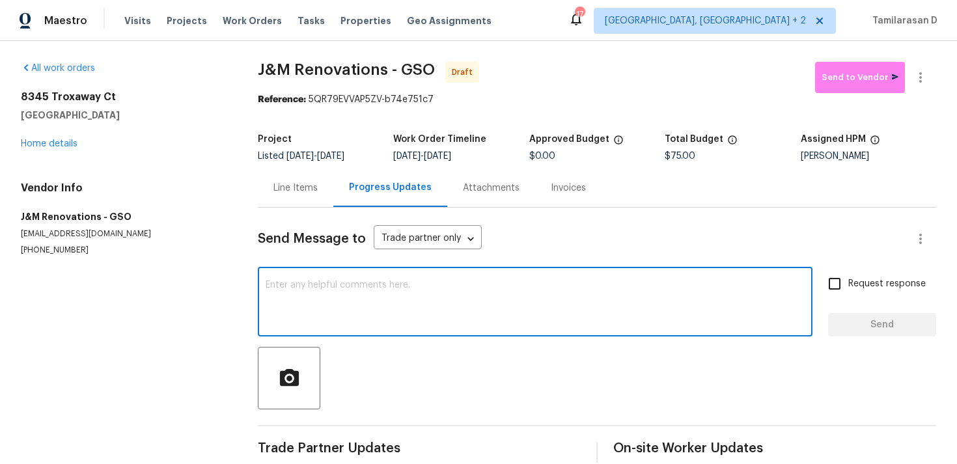
paste textarea "Hey, this is Tamil from Opendoor. I’m confirming you received the WO for the pr…"
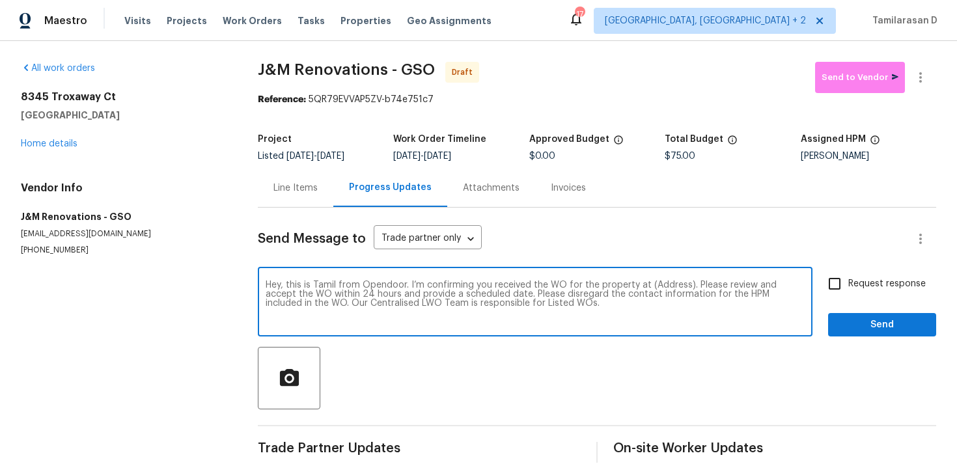
click at [657, 280] on div "Hey, this is Tamil from Opendoor. I’m confirming you received the WO for the pr…" at bounding box center [535, 303] width 555 height 66
click at [670, 286] on textarea "Hey, this is Tamil from Opendoor. I’m confirming you received the WO for the pr…" at bounding box center [535, 304] width 539 height 46
paste textarea "8345 Troxaway Ct, Lewisville, NC 27023"
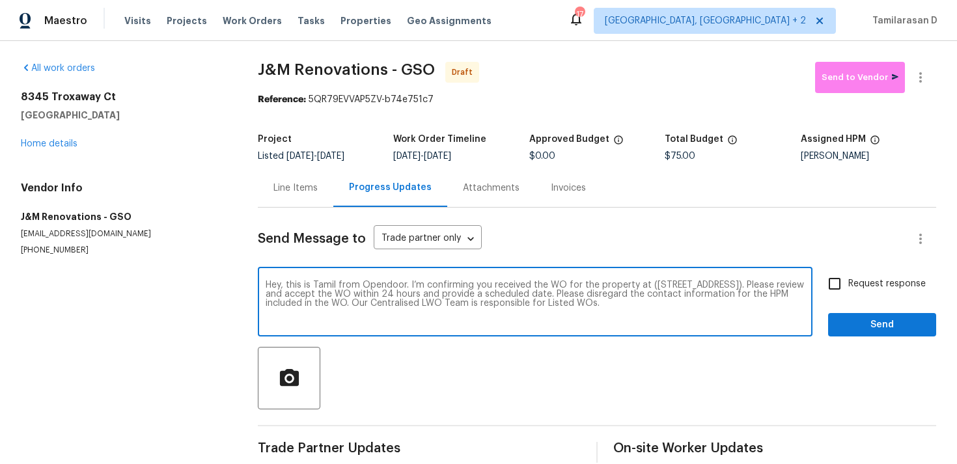
type textarea "Hey, this is Tamil from Opendoor. I’m confirming you received the WO for the pr…"
click at [850, 278] on span "Request response" at bounding box center [886, 284] width 77 height 14
click at [848, 278] on input "Request response" at bounding box center [834, 283] width 27 height 27
checkbox input "true"
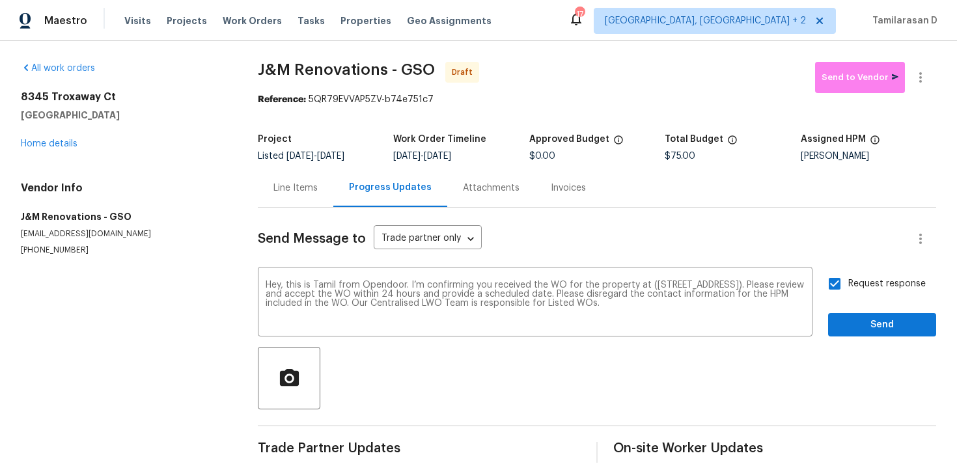
click at [875, 299] on div "Request response Send" at bounding box center [882, 303] width 108 height 66
click at [885, 327] on span "Send" at bounding box center [881, 325] width 87 height 16
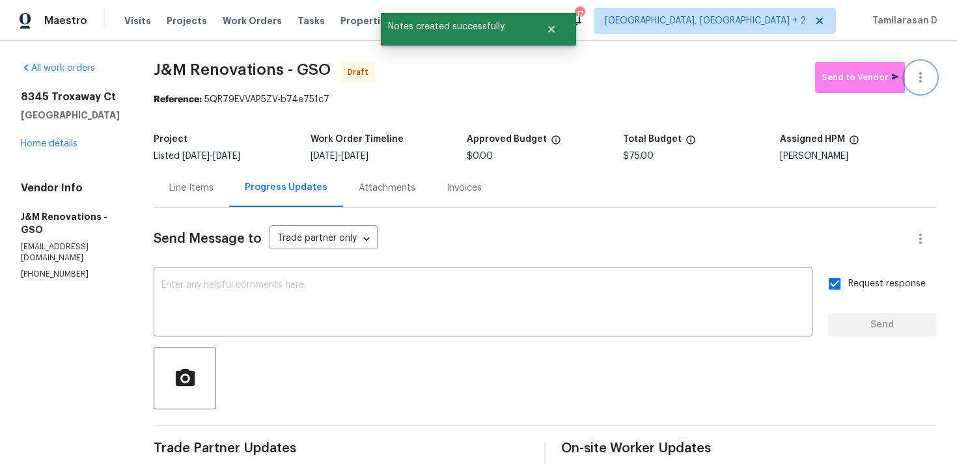
click at [919, 79] on icon "button" at bounding box center [920, 78] width 16 height 16
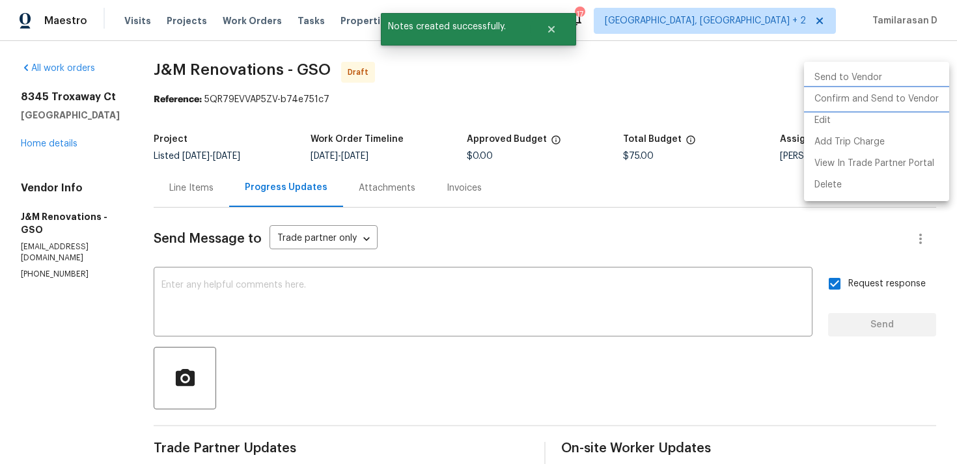
click at [873, 105] on li "Confirm and Send to Vendor" at bounding box center [876, 99] width 145 height 21
click at [608, 79] on div at bounding box center [478, 232] width 957 height 464
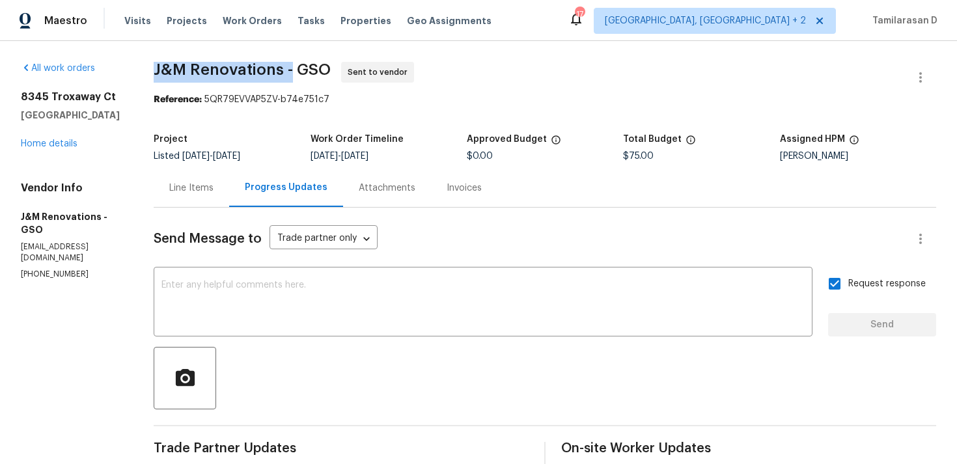
drag, startPoint x: 156, startPoint y: 67, endPoint x: 288, endPoint y: 67, distance: 132.1
click at [288, 67] on span "J&M Renovations - GSO" at bounding box center [242, 70] width 177 height 16
copy span "J&M Renovations -"
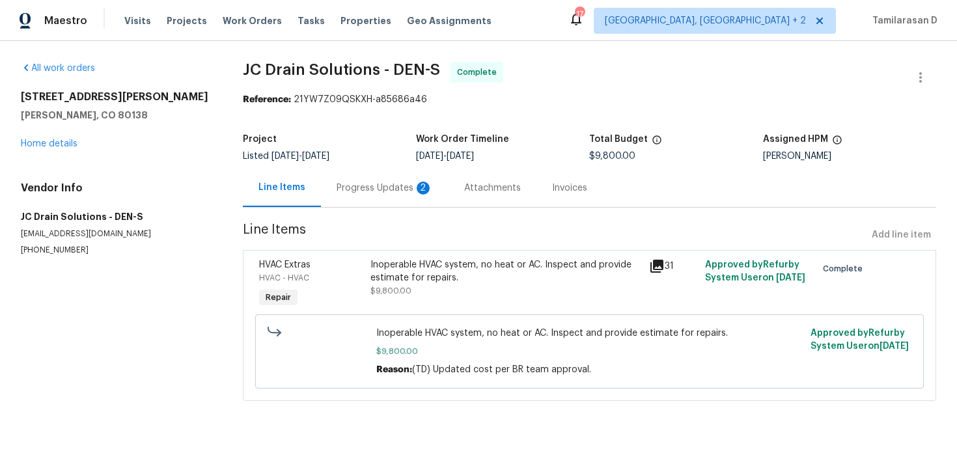
click at [342, 191] on div "Progress Updates 2" at bounding box center [384, 188] width 96 height 13
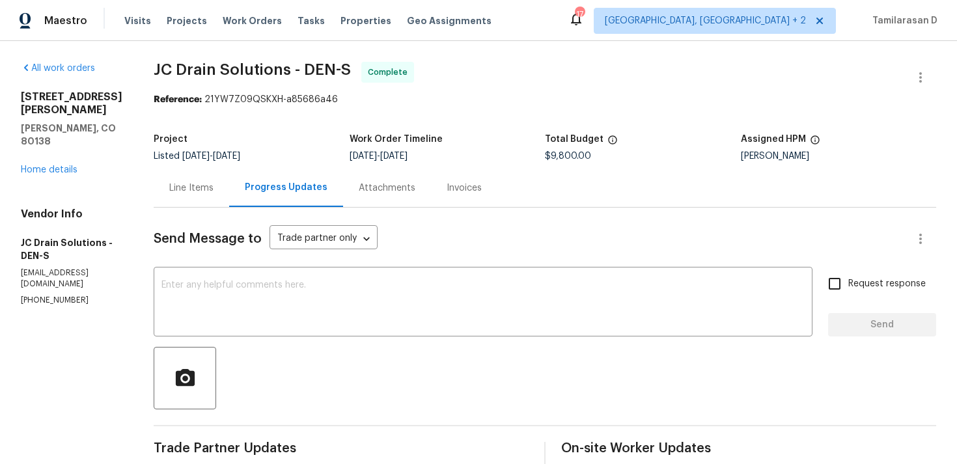
click at [187, 193] on div "Line Items" at bounding box center [191, 188] width 44 height 13
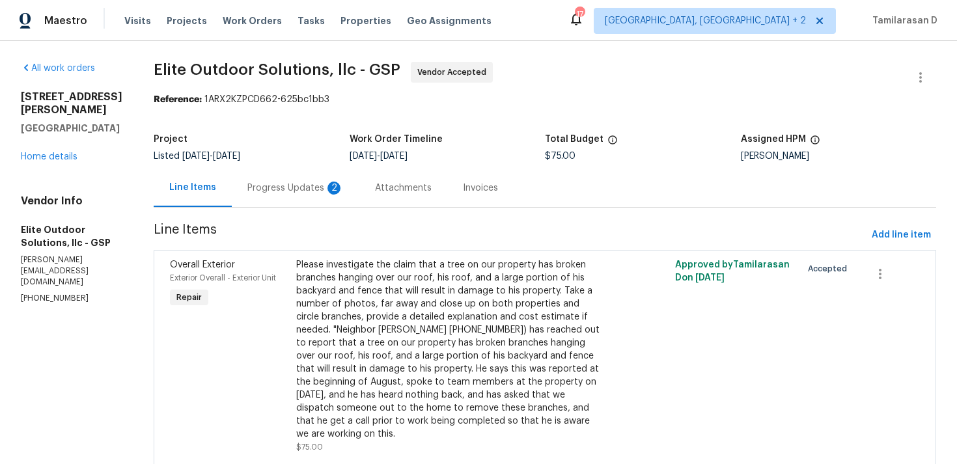
scroll to position [37, 0]
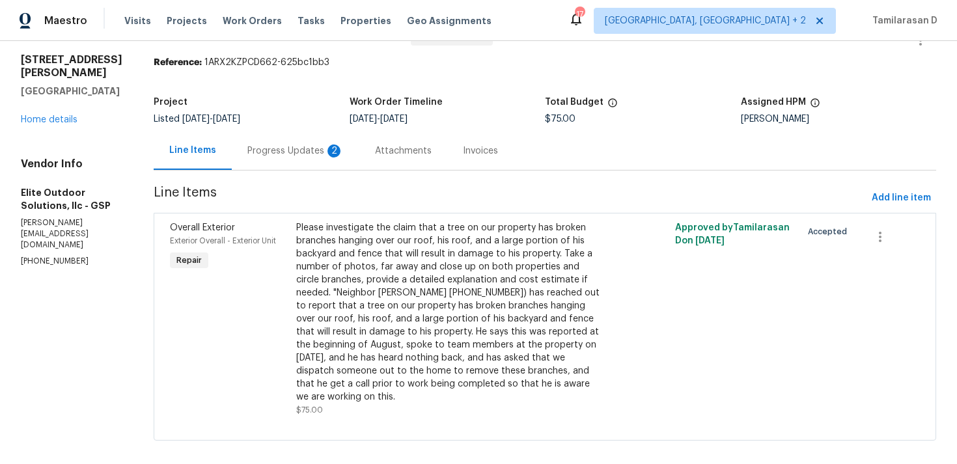
click at [247, 154] on div "Progress Updates 2" at bounding box center [295, 150] width 96 height 13
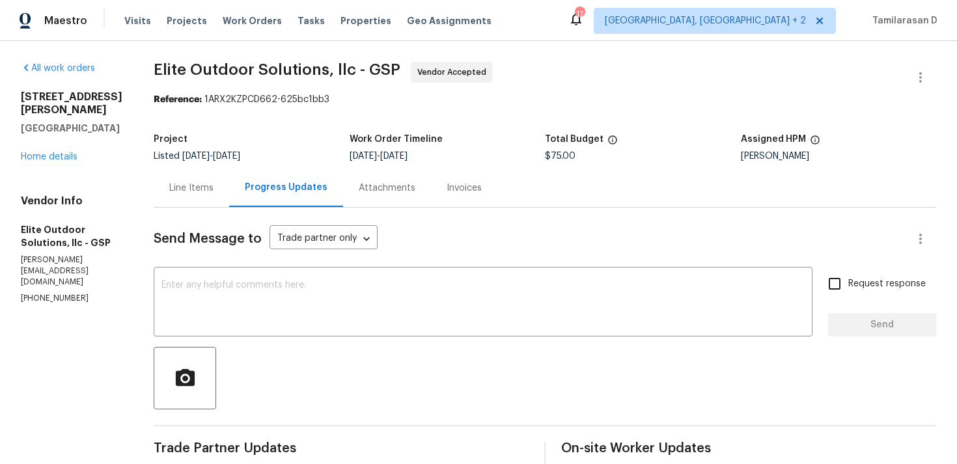
click at [178, 191] on div "Line Items" at bounding box center [191, 188] width 44 height 13
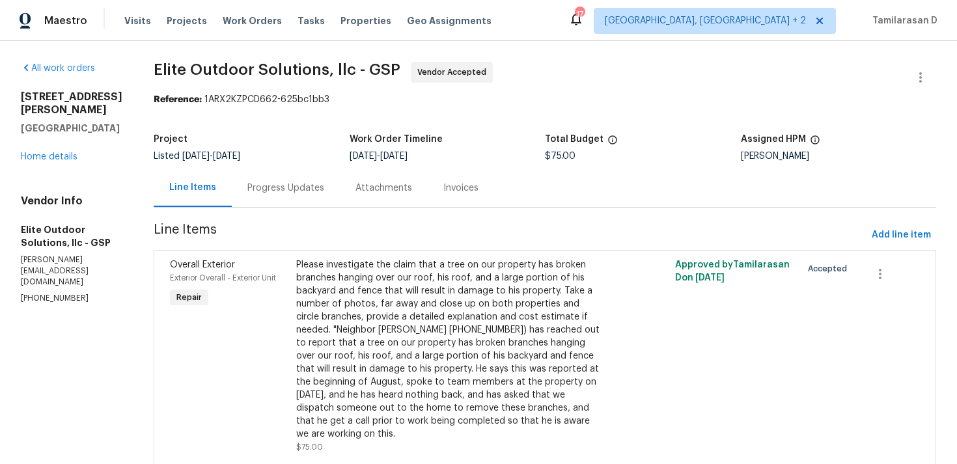
scroll to position [37, 0]
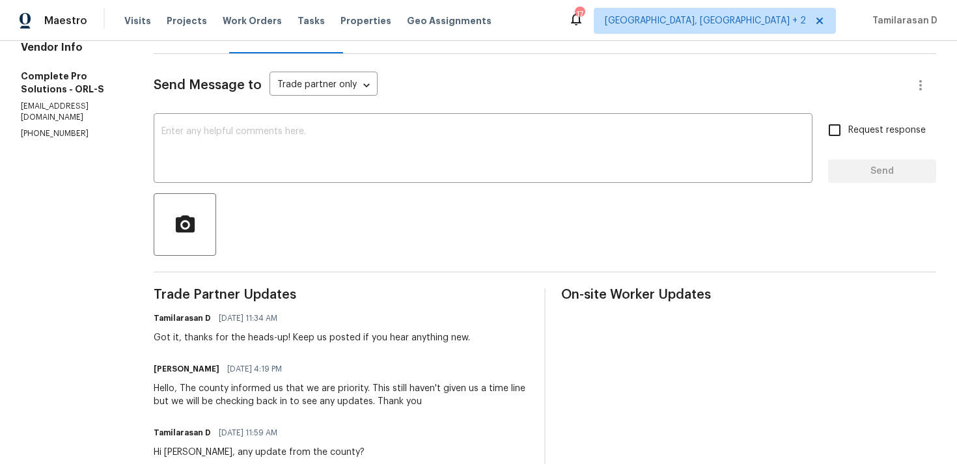
scroll to position [275, 0]
